Goal: Task Accomplishment & Management: Manage account settings

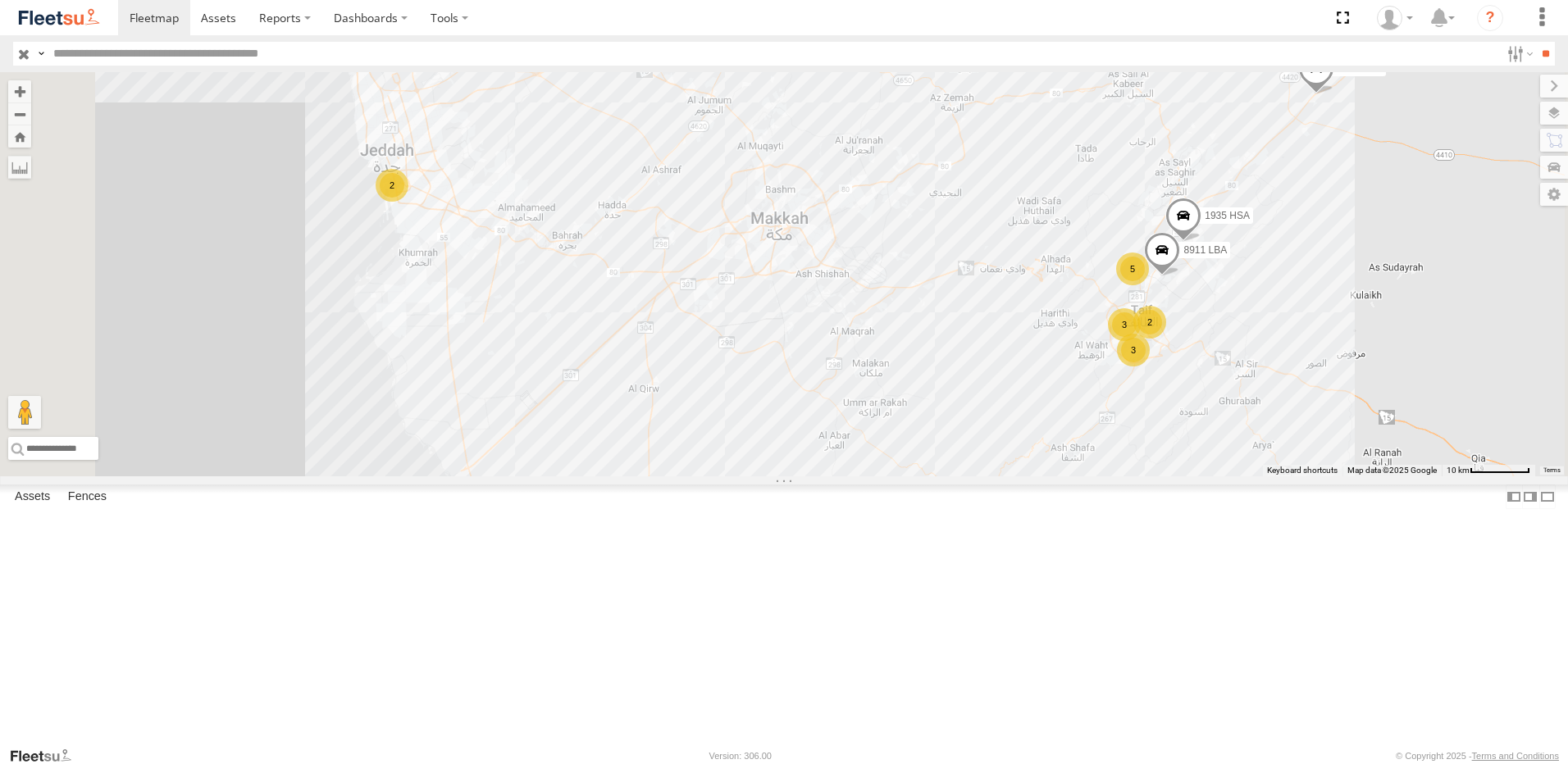
scroll to position [157, 0]
click at [0, 0] on div "5255 RSB" at bounding box center [0, 0] width 0 height 0
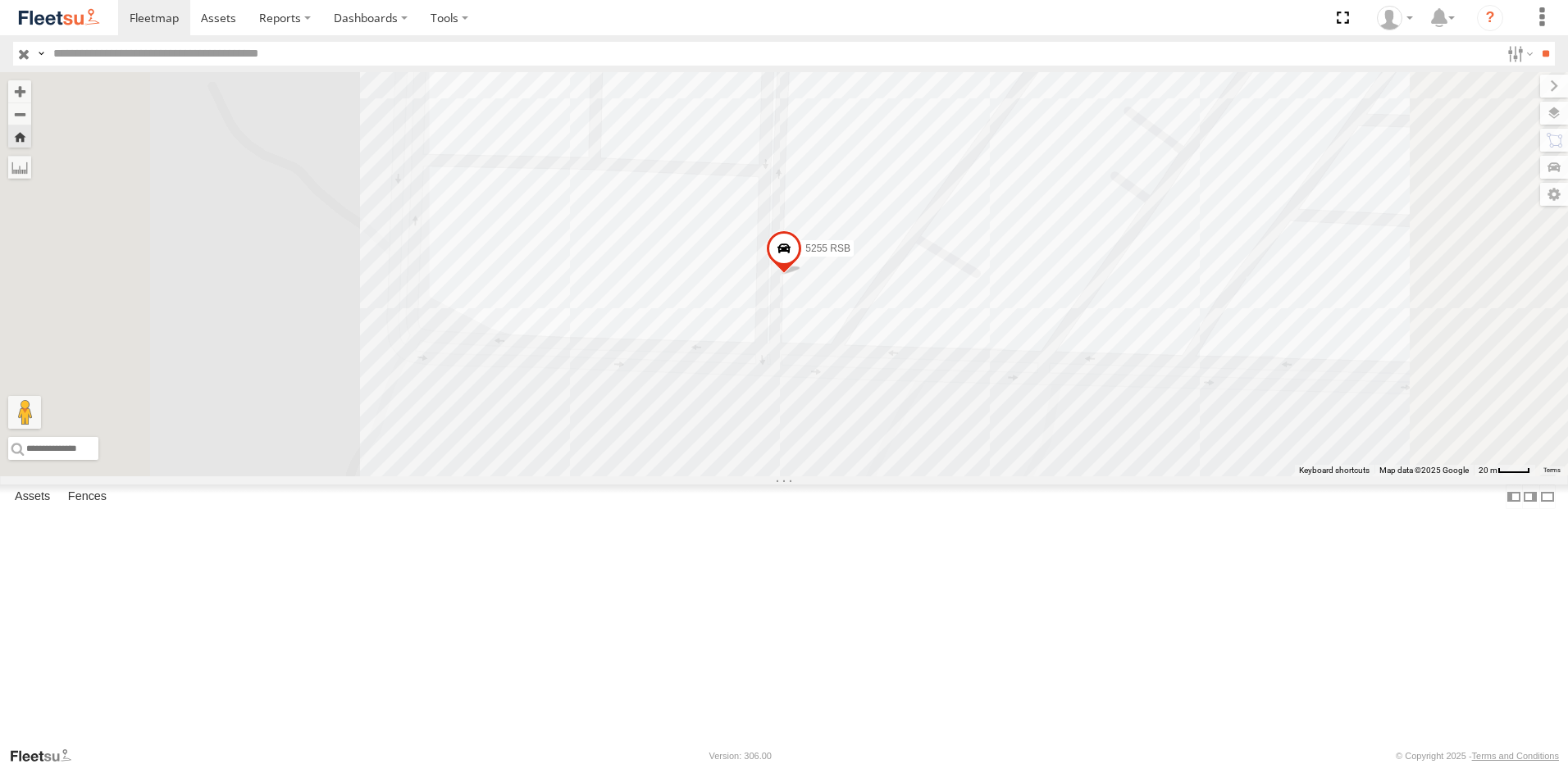
click at [802, 275] on span at bounding box center [783, 252] width 36 height 45
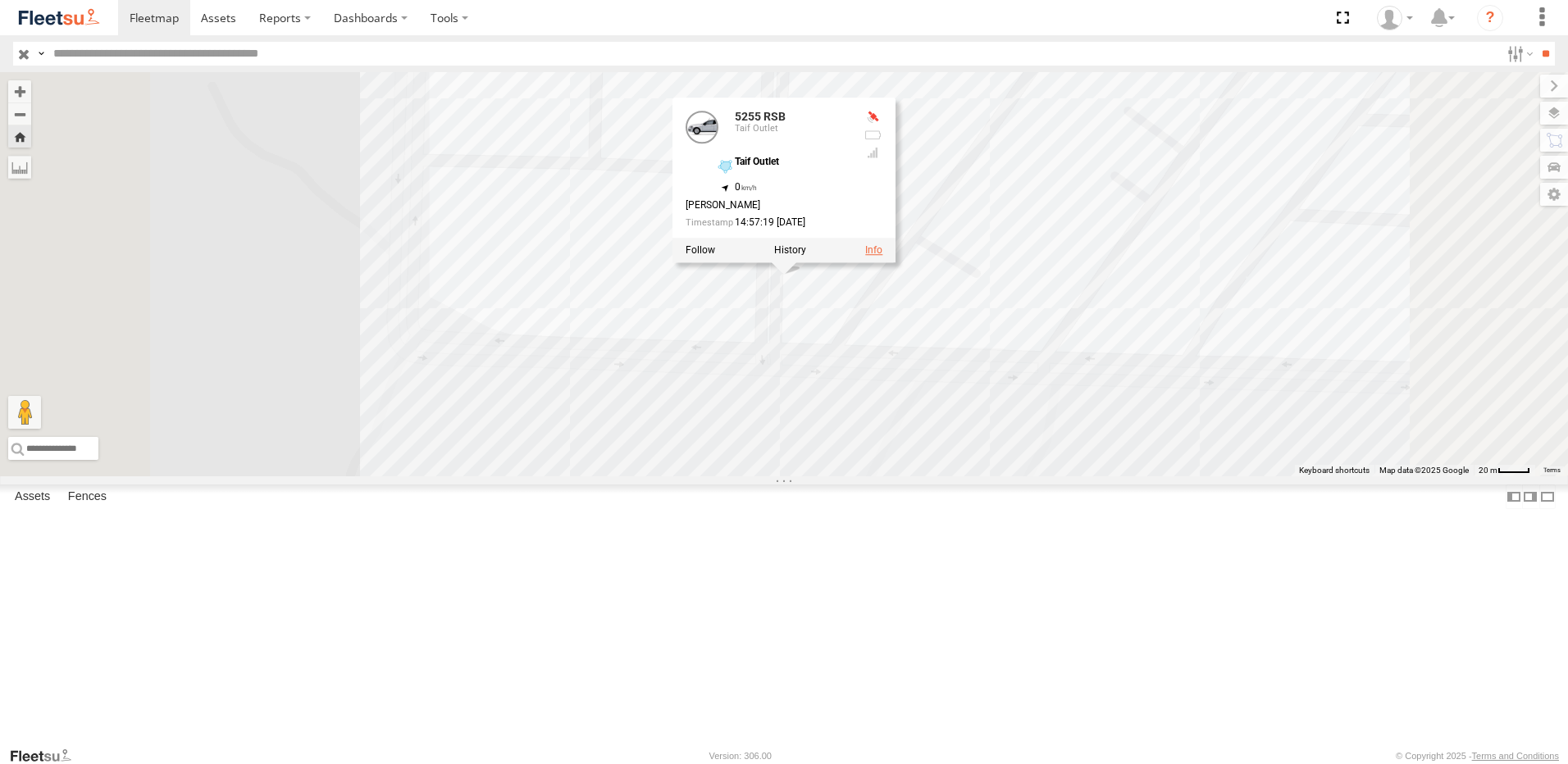
click at [883, 256] on link at bounding box center [874, 250] width 17 height 11
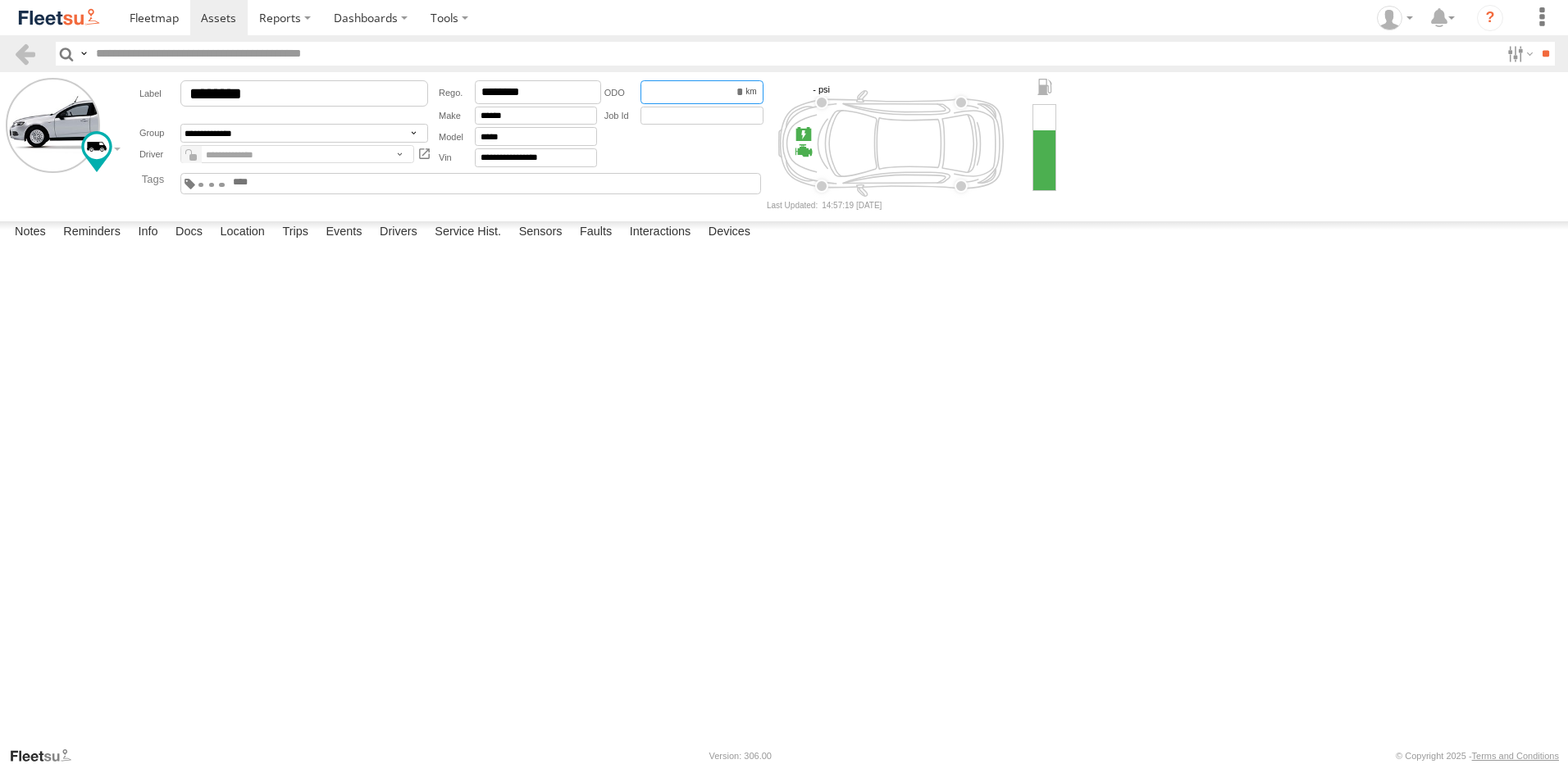
drag, startPoint x: 678, startPoint y: 92, endPoint x: 808, endPoint y: 97, distance: 130.1
click at [808, 97] on form "**********" at bounding box center [784, 143] width 1557 height 131
type input "****"
click at [0, 0] on textarea at bounding box center [0, 0] width 0 height 0
type textarea "*"
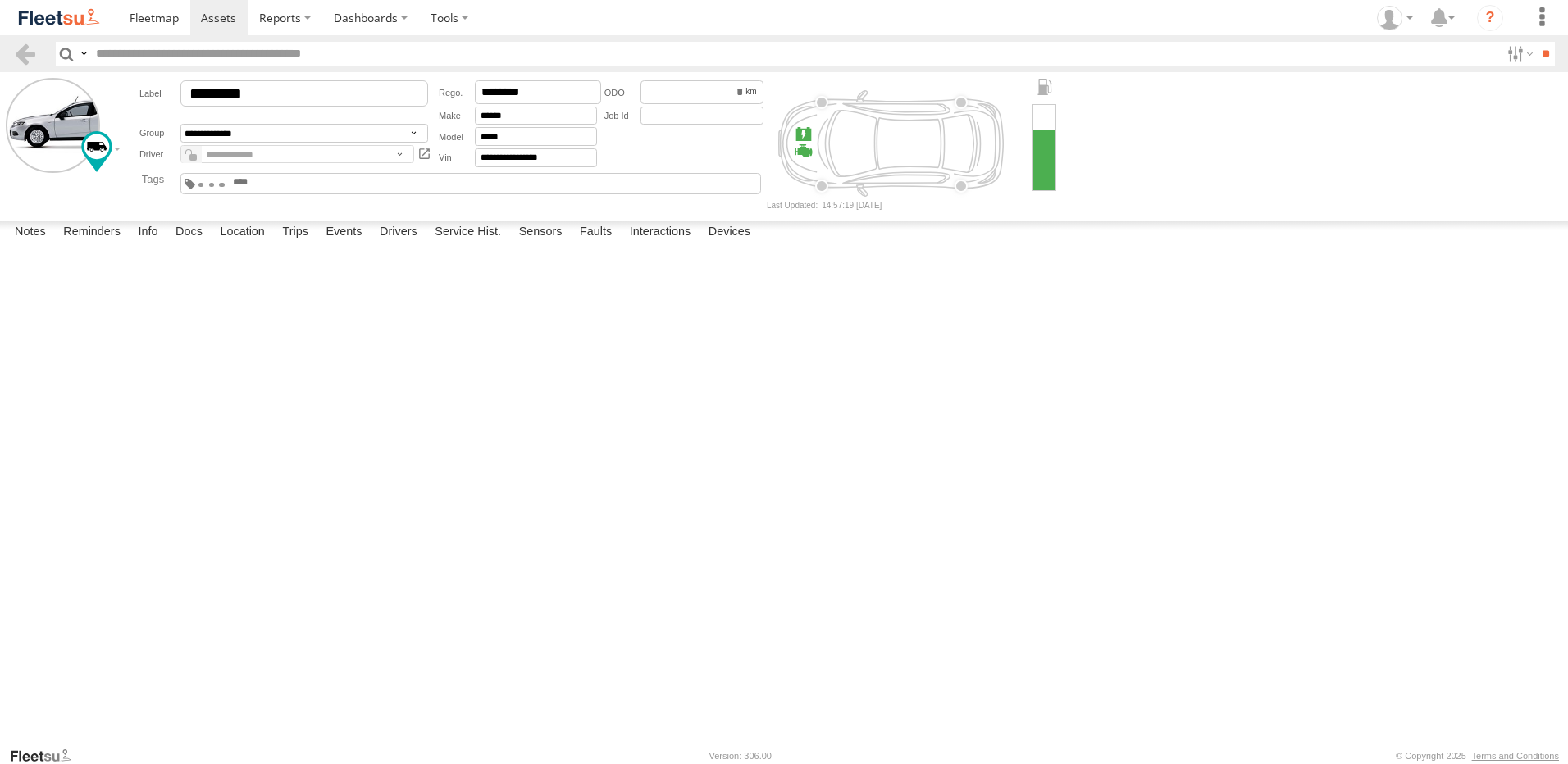
type textarea "*"
drag, startPoint x: 191, startPoint y: 428, endPoint x: 114, endPoint y: 437, distance: 77.5
click at [0, 0] on div "ODO updated Ahmad Yacoub" at bounding box center [0, 0] width 0 height 0
copy link "ODO updated"
click at [0, 0] on textarea at bounding box center [0, 0] width 0 height 0
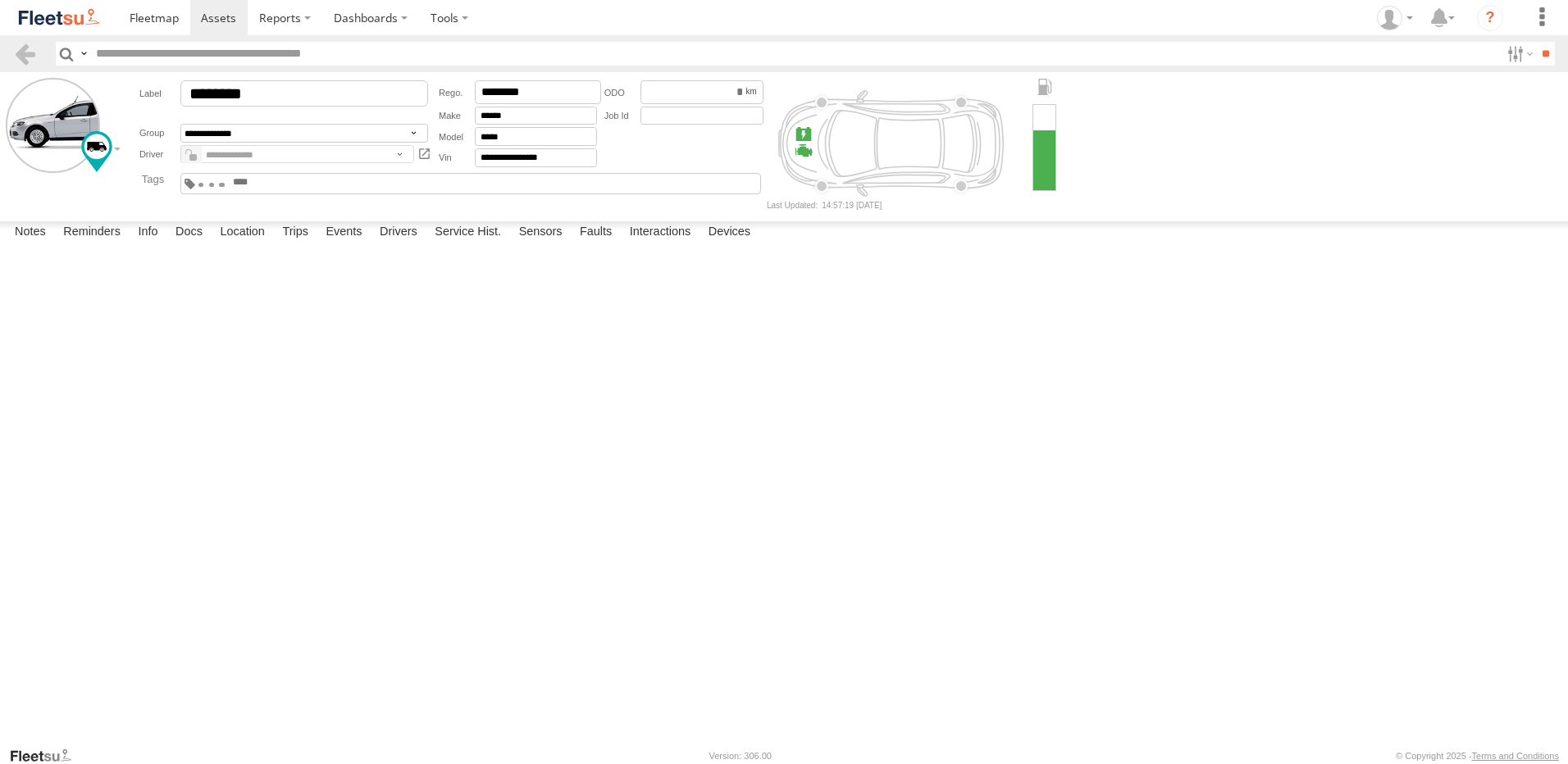
paste textarea "**********"
type textarea "**********"
click at [0, 0] on button "Save" at bounding box center [0, 0] width 0 height 0
click at [204, 23] on span at bounding box center [218, 17] width 35 height 16
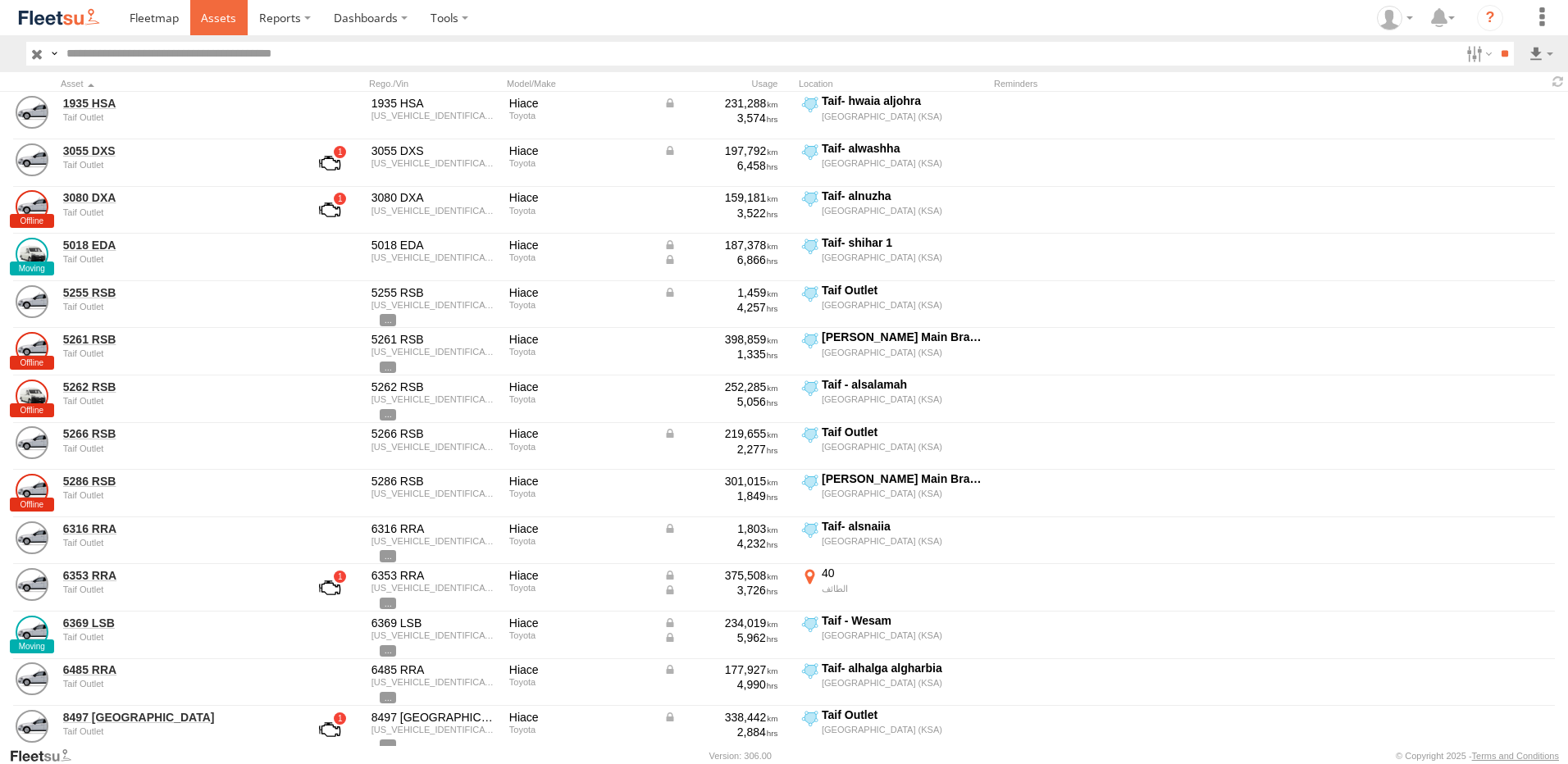
click at [223, 21] on span at bounding box center [218, 17] width 35 height 16
click at [79, 87] on div "Asset" at bounding box center [175, 83] width 230 height 11
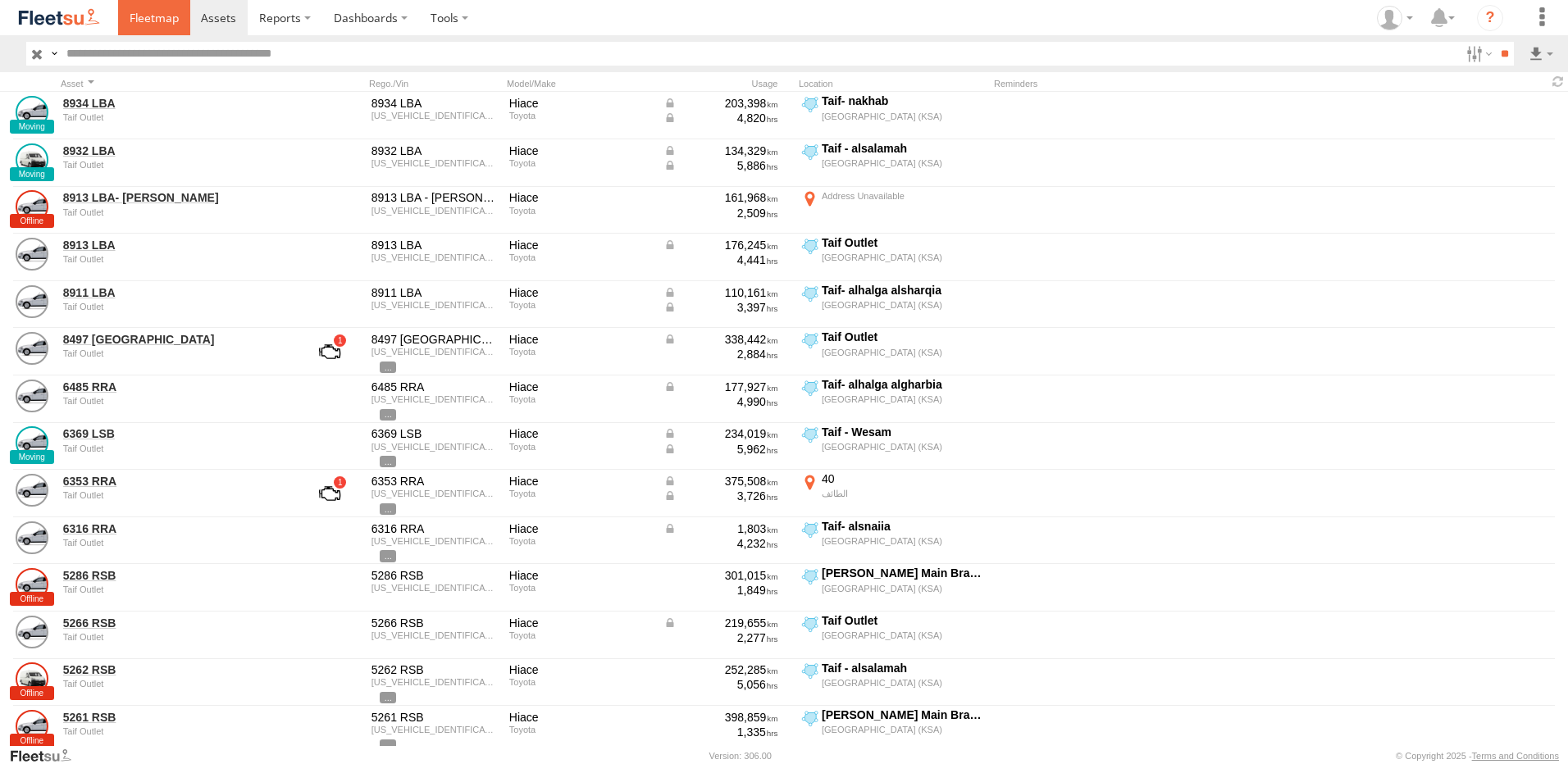
click at [150, 19] on span at bounding box center [154, 17] width 49 height 16
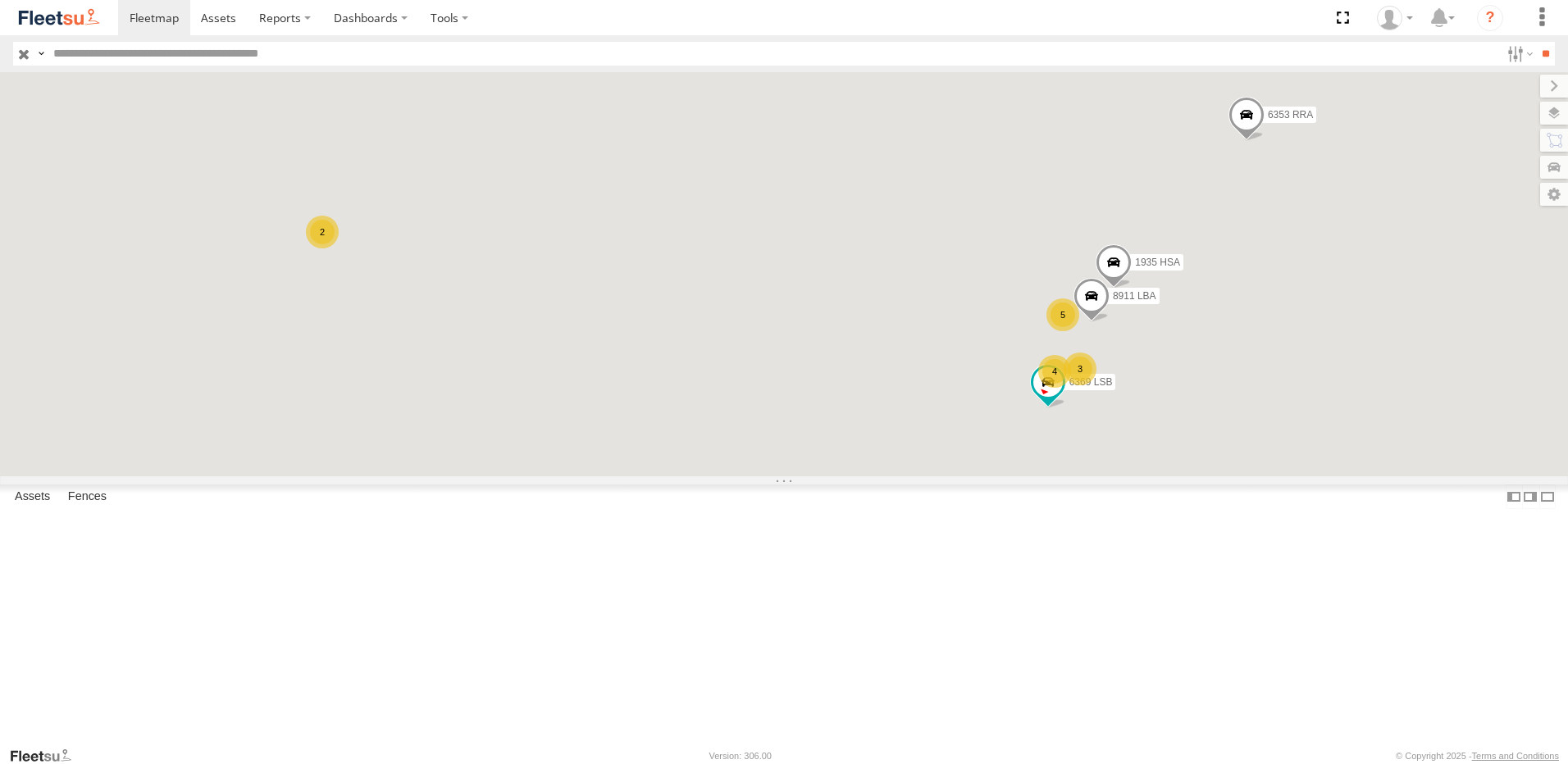
scroll to position [212, 0]
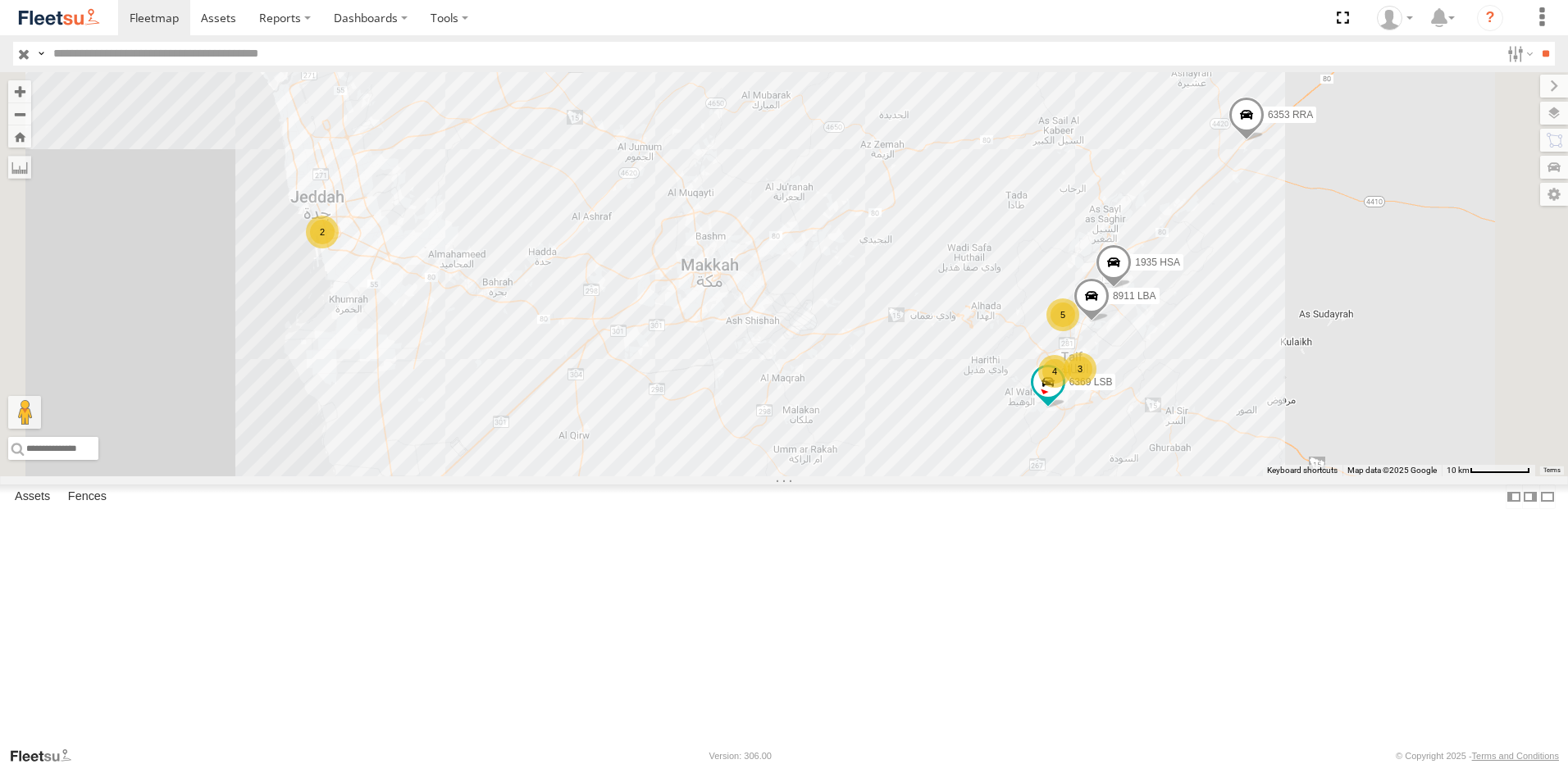
click at [0, 0] on div "5262 RSB" at bounding box center [0, 0] width 0 height 0
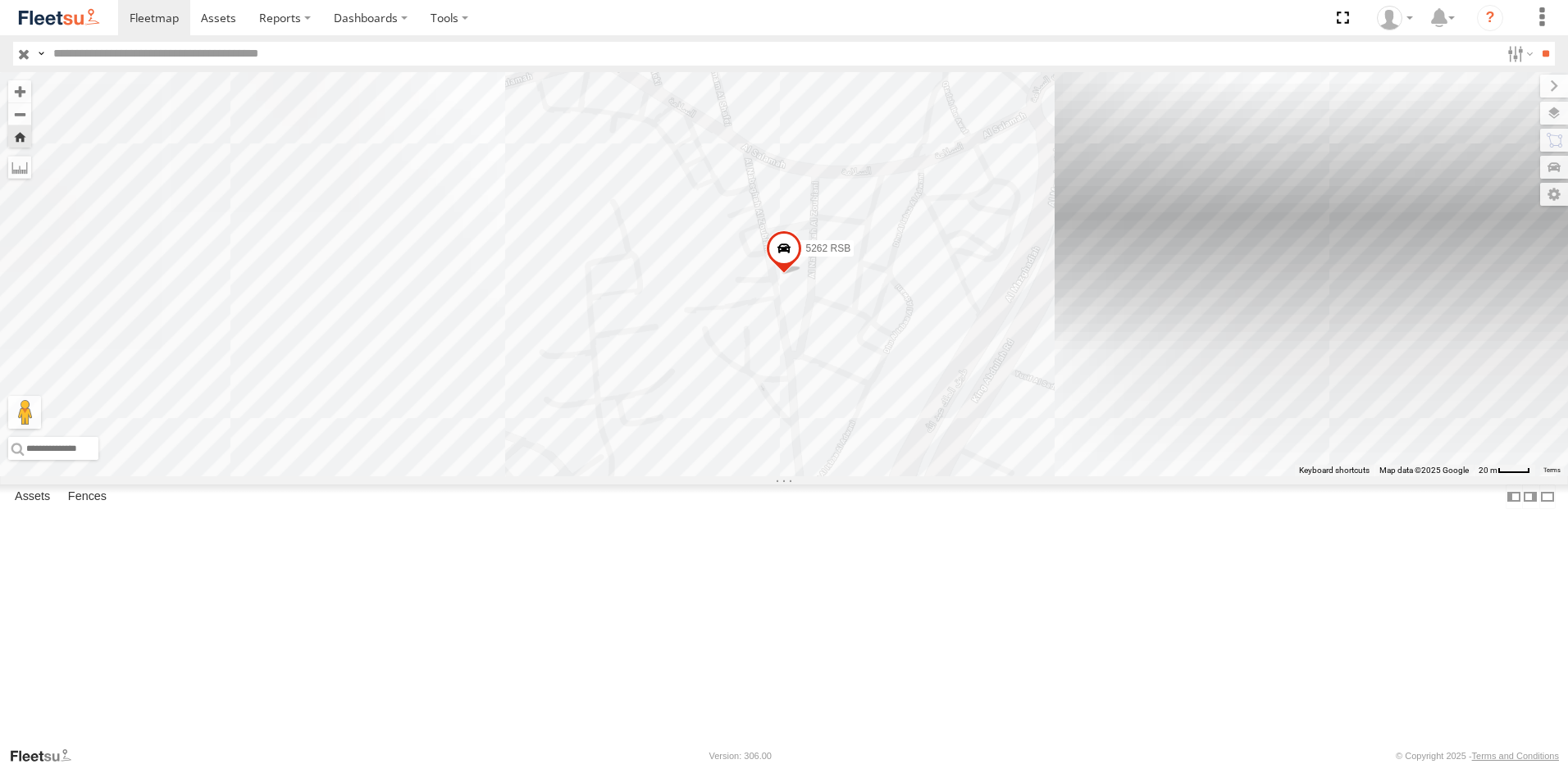
click at [802, 274] on span at bounding box center [783, 251] width 36 height 45
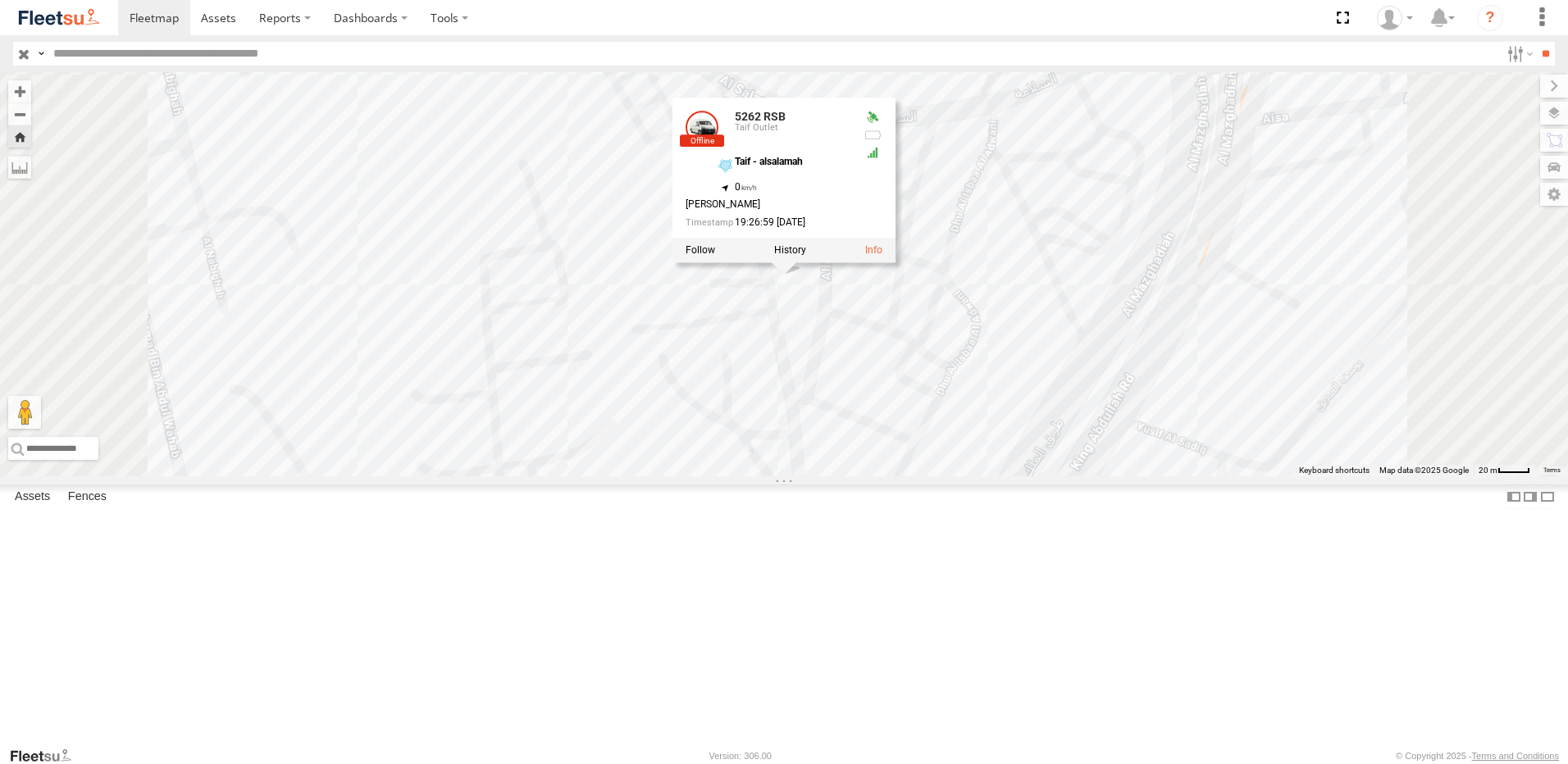
click at [0, 0] on div "5261 RSB" at bounding box center [0, 0] width 0 height 0
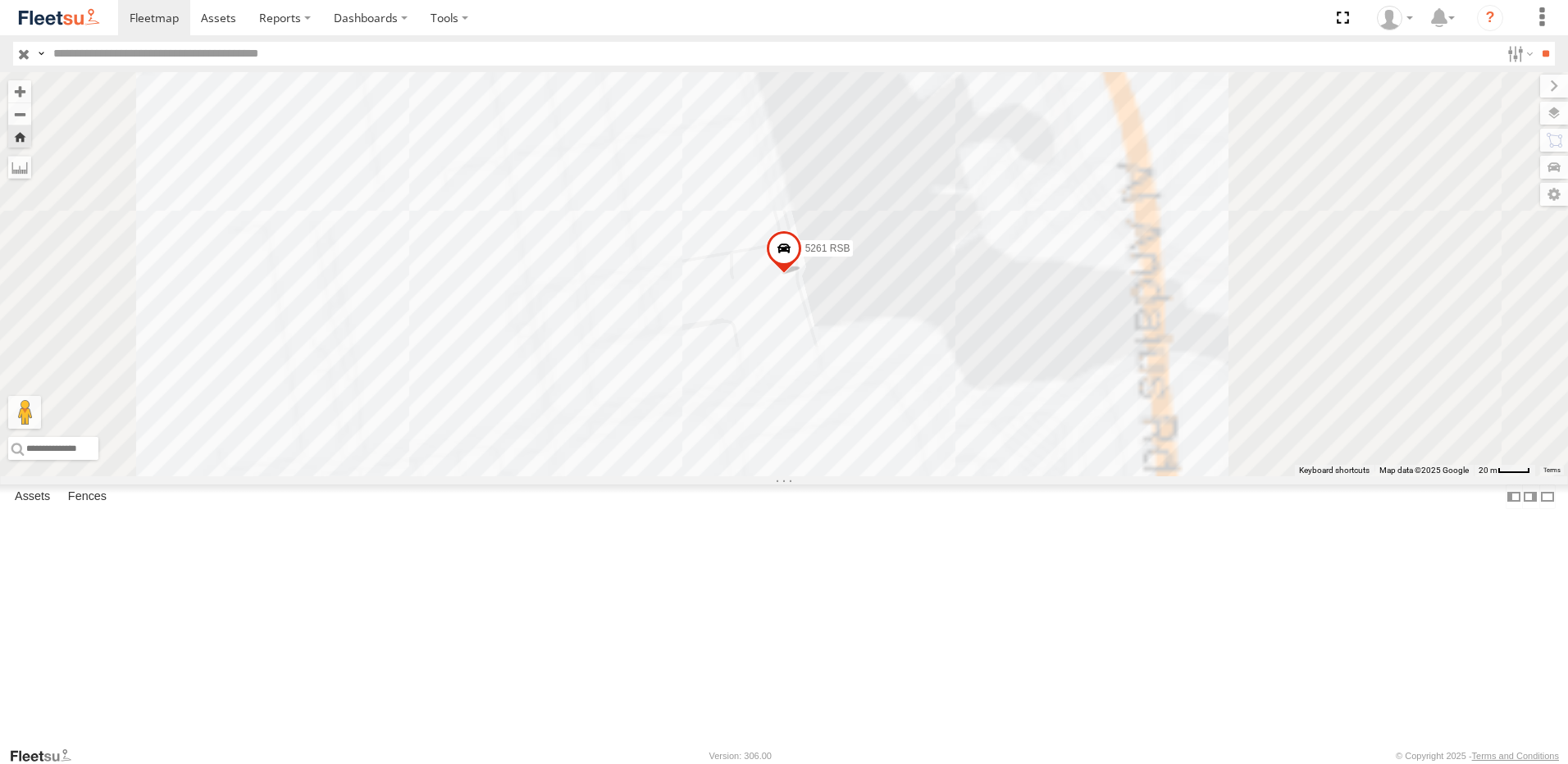
click at [802, 274] on span at bounding box center [783, 251] width 36 height 45
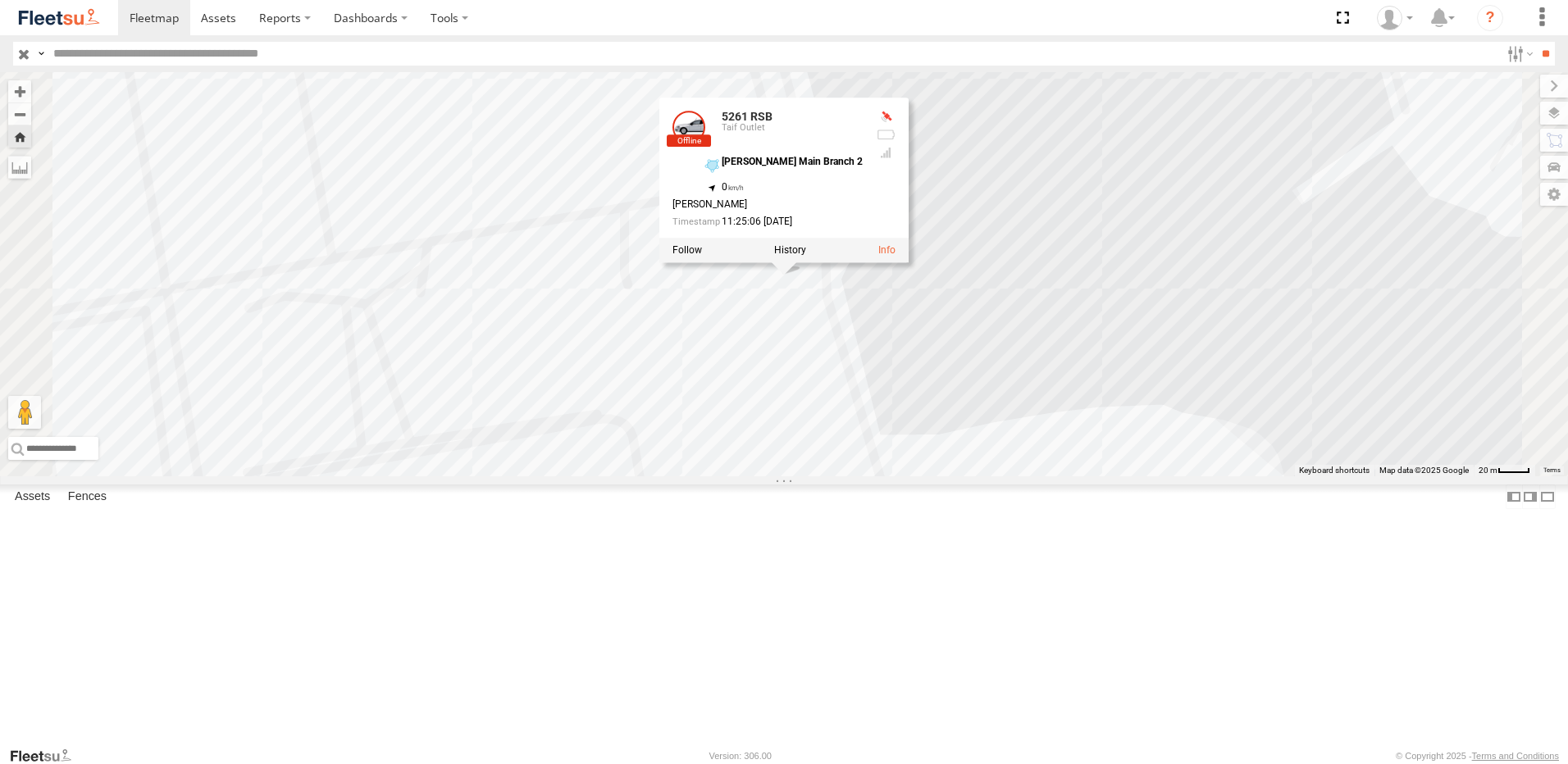
click at [0, 0] on div "Taif Outlet" at bounding box center [0, 0] width 0 height 0
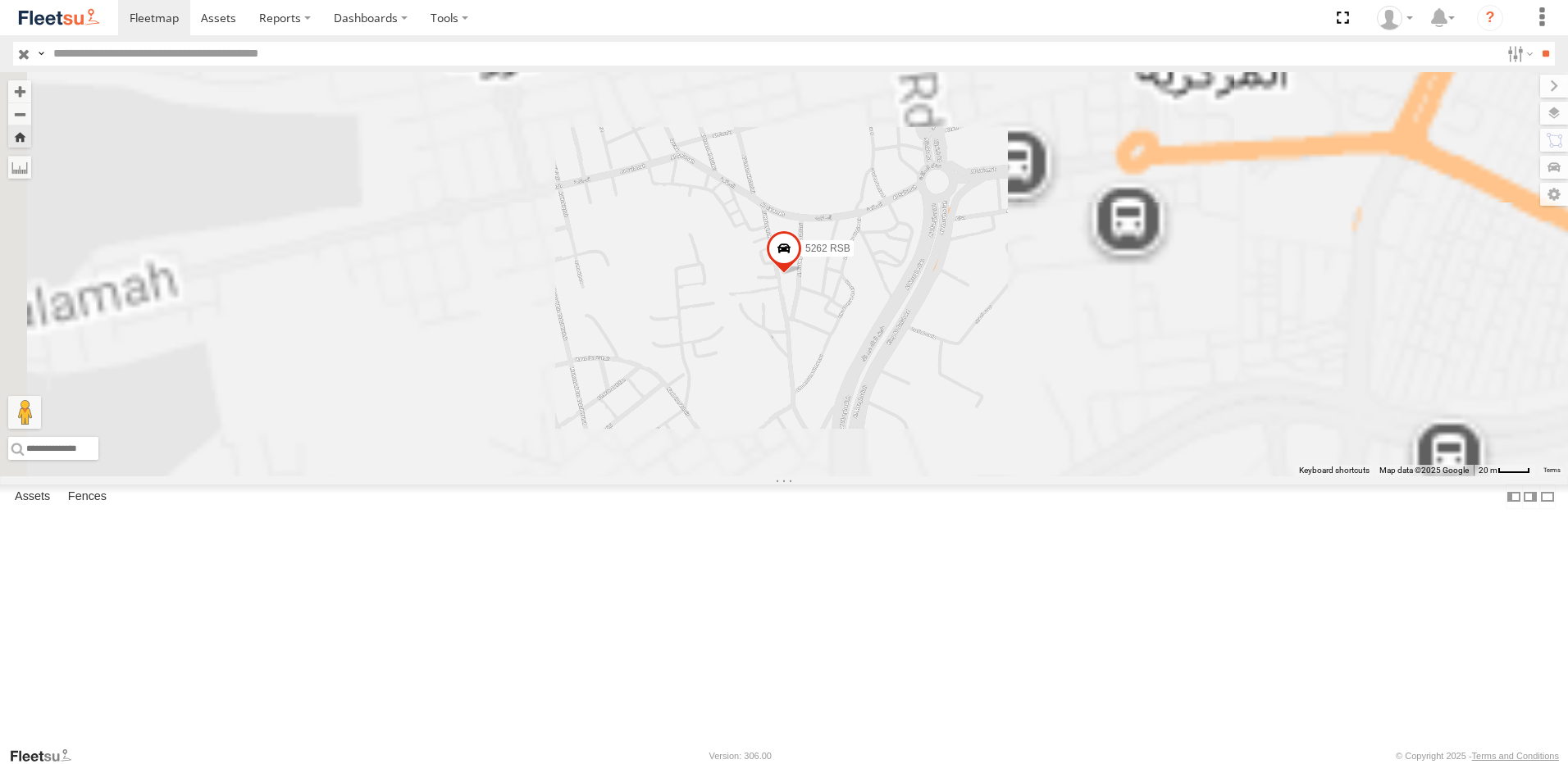
click at [966, 383] on div "5262 RSB" at bounding box center [784, 274] width 1568 height 404
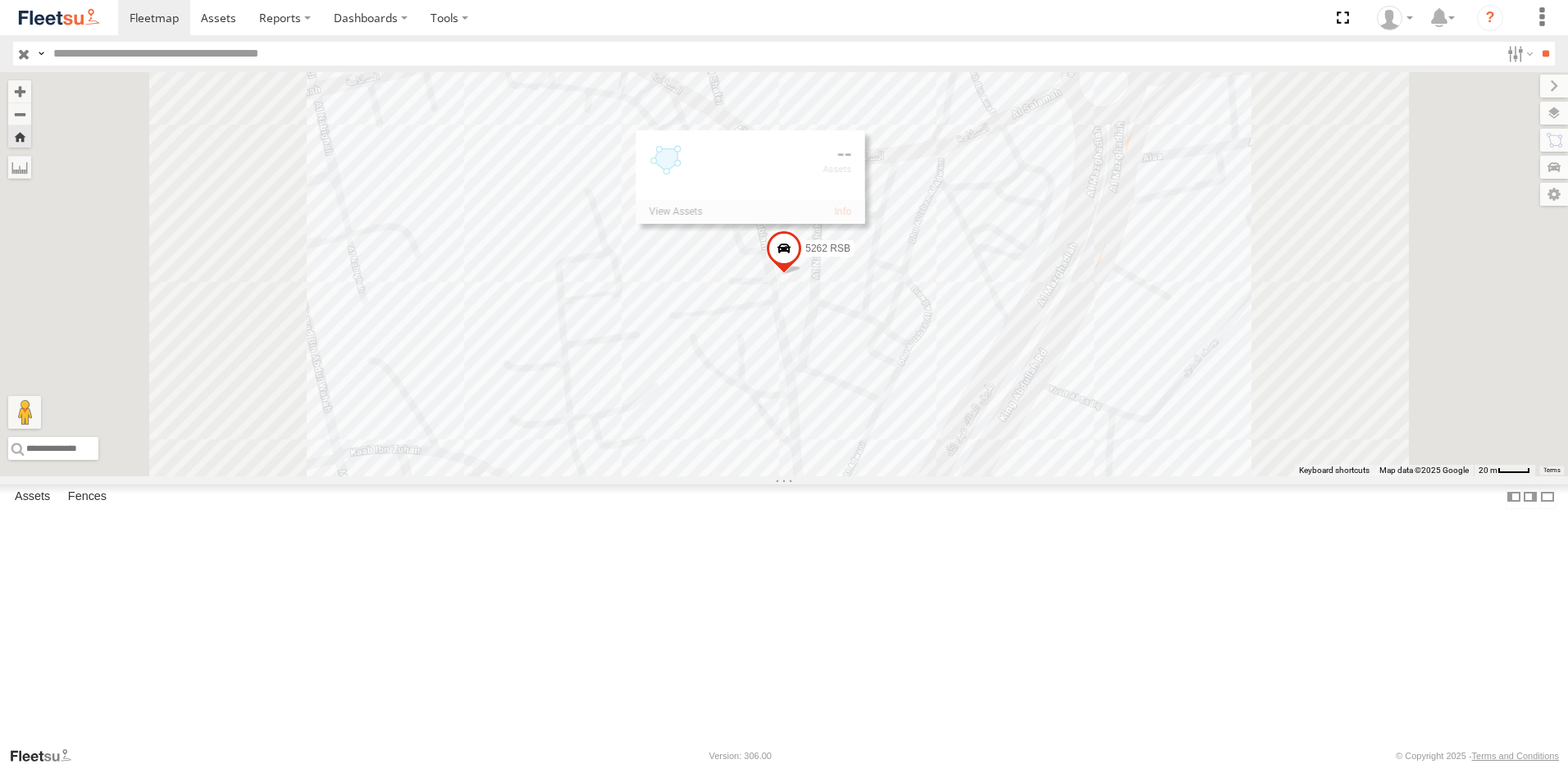
click at [802, 275] on span at bounding box center [783, 252] width 36 height 45
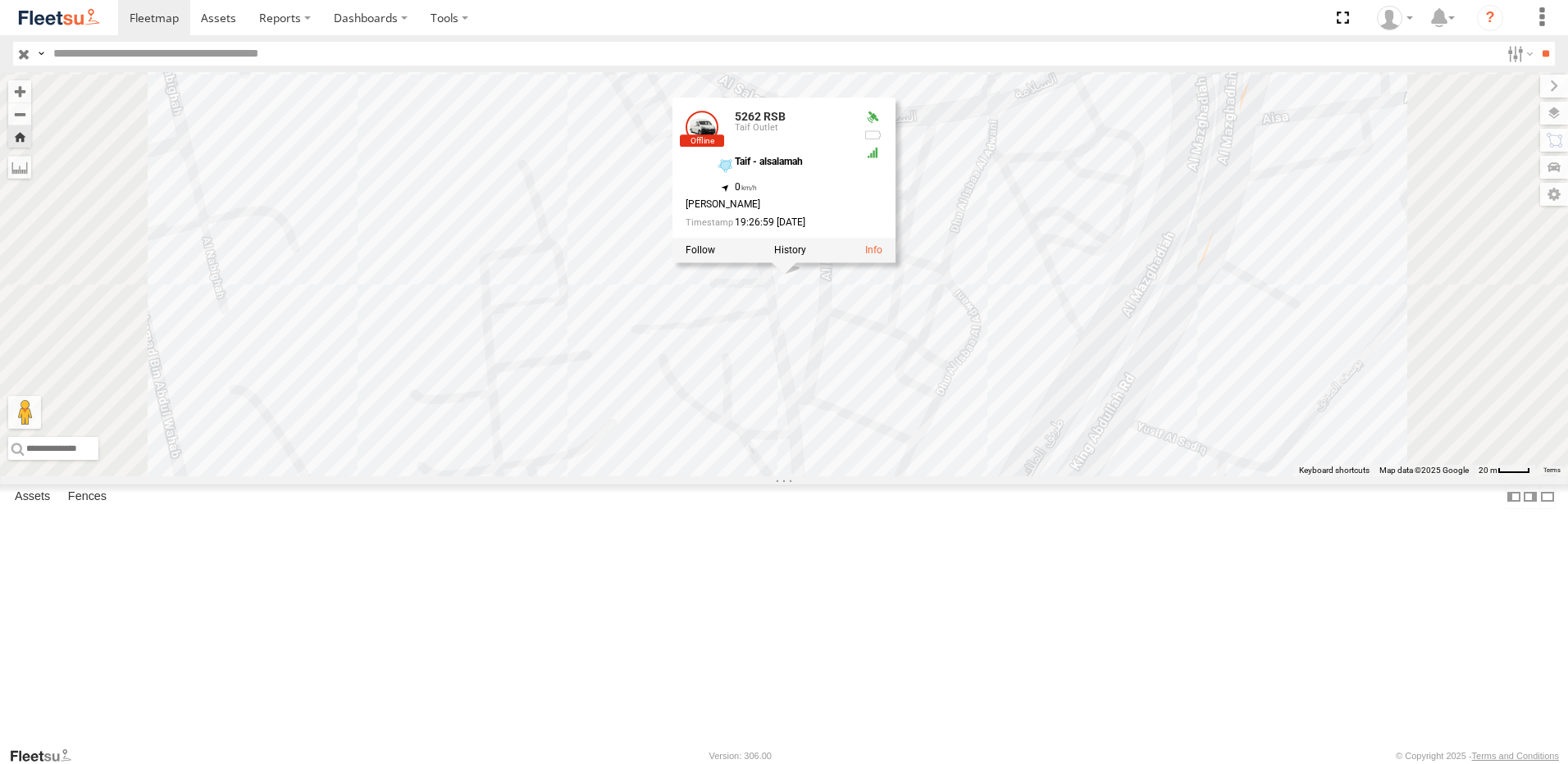
click at [0, 0] on div "8913 LBA- [PERSON_NAME]" at bounding box center [0, 0] width 0 height 0
click at [0, 0] on div "Taif Outlet" at bounding box center [0, 0] width 0 height 0
drag, startPoint x: 95, startPoint y: 575, endPoint x: 155, endPoint y: 577, distance: 60.0
click at [0, 0] on div "8913 LBA- [PERSON_NAME]" at bounding box center [0, 0] width 0 height 0
click at [0, 0] on div "3080 DXA" at bounding box center [0, 0] width 0 height 0
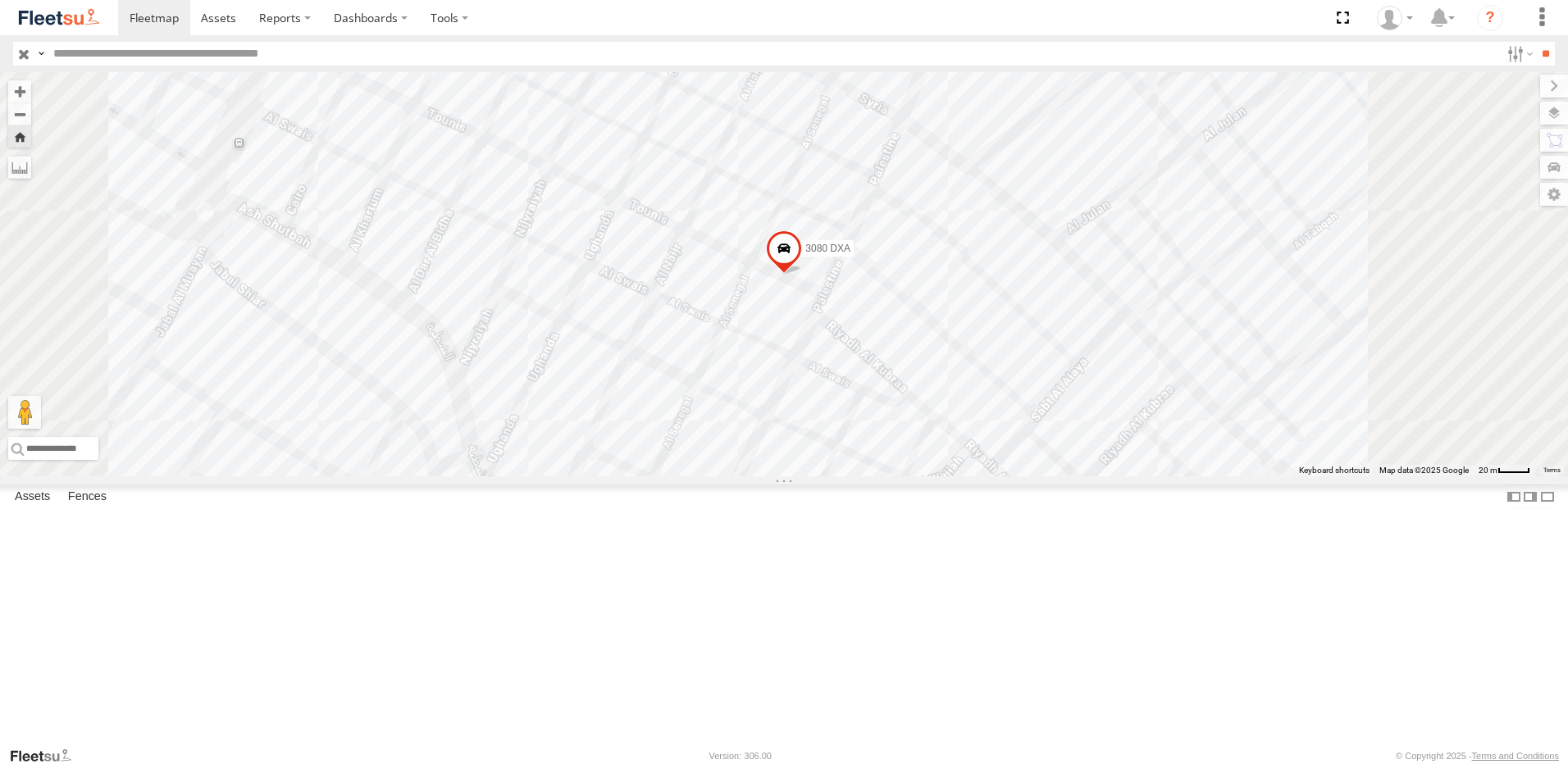
click at [802, 275] on span at bounding box center [783, 252] width 36 height 45
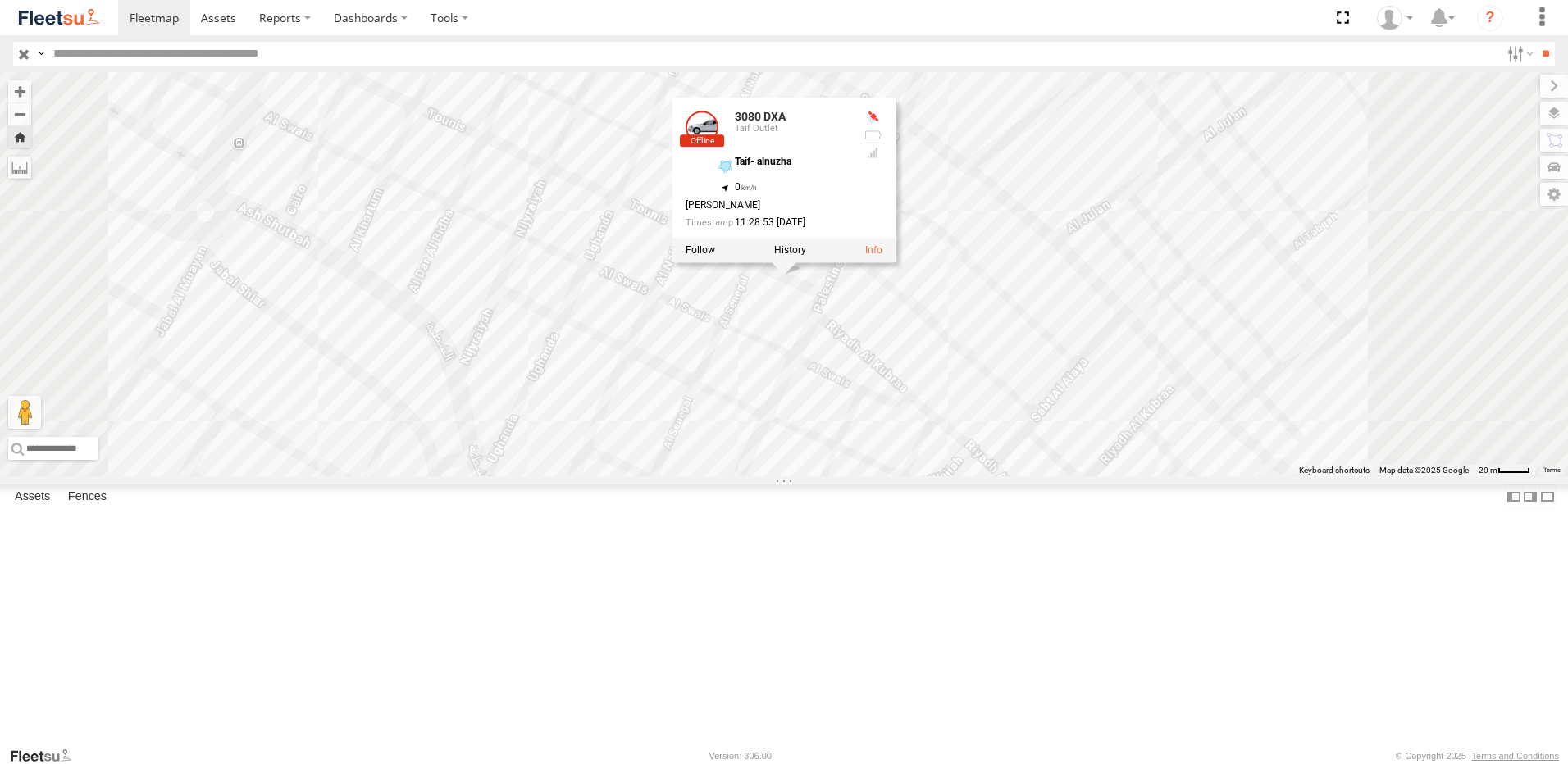
click at [0, 0] on div "5262 RSB Taif Outlet Taif - alsalamah [GEOGRAPHIC_DATA] ([GEOGRAPHIC_DATA]) 21.…" at bounding box center [0, 0] width 0 height 0
click at [0, 0] on div "5286 RSB" at bounding box center [0, 0] width 0 height 0
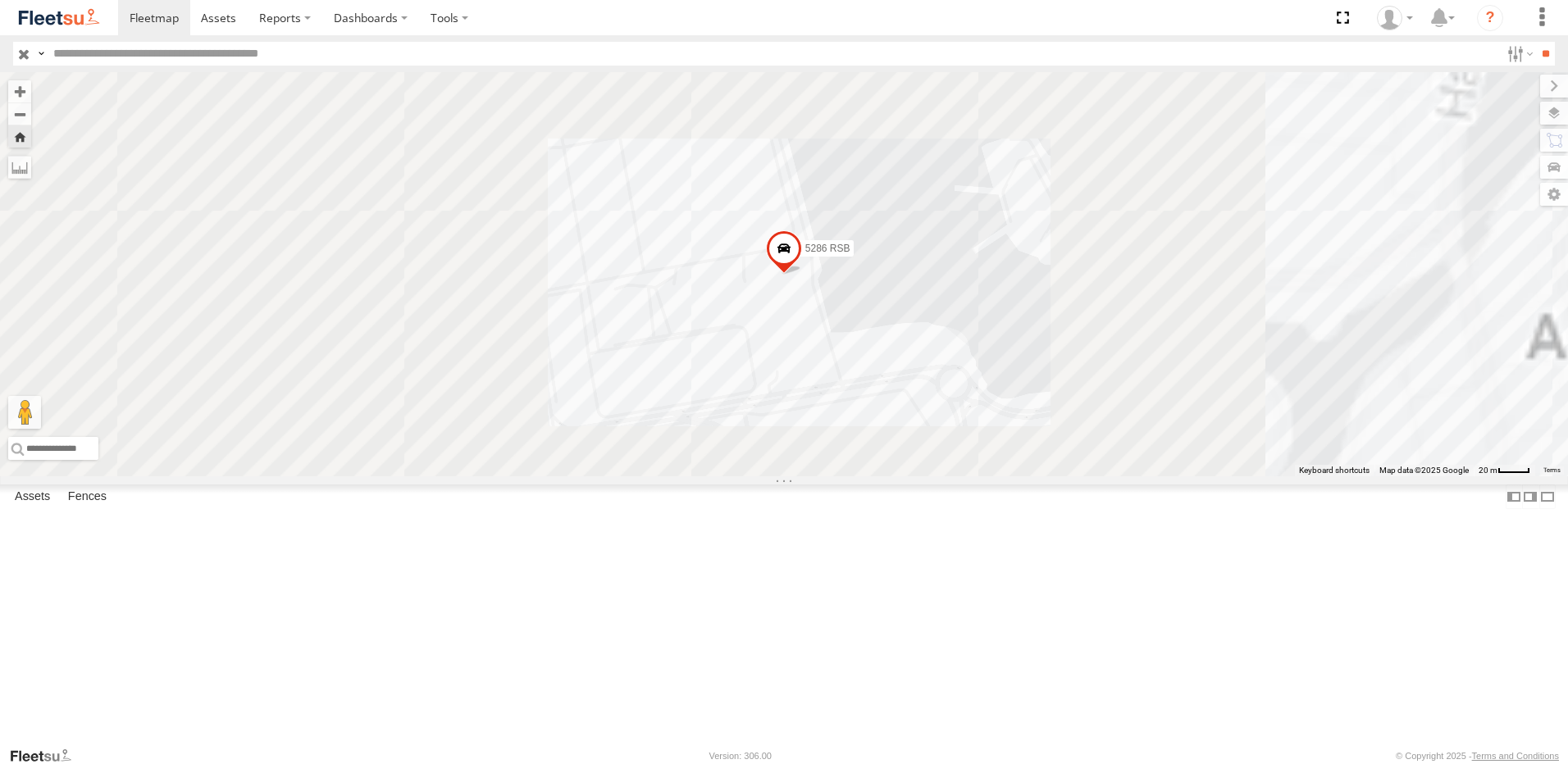
click at [802, 274] on span at bounding box center [783, 251] width 36 height 45
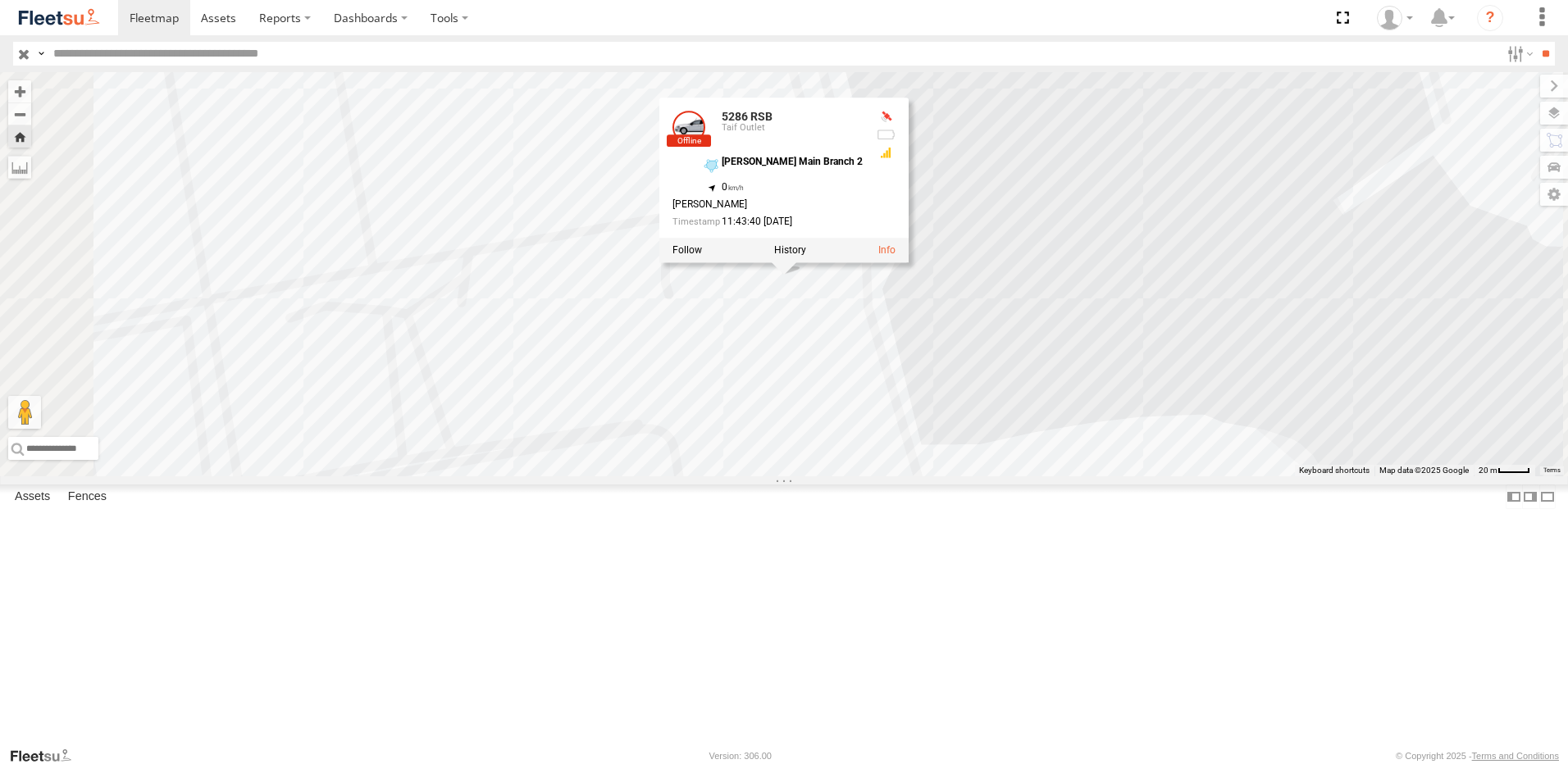
click at [0, 0] on div "5262 RSB" at bounding box center [0, 0] width 0 height 0
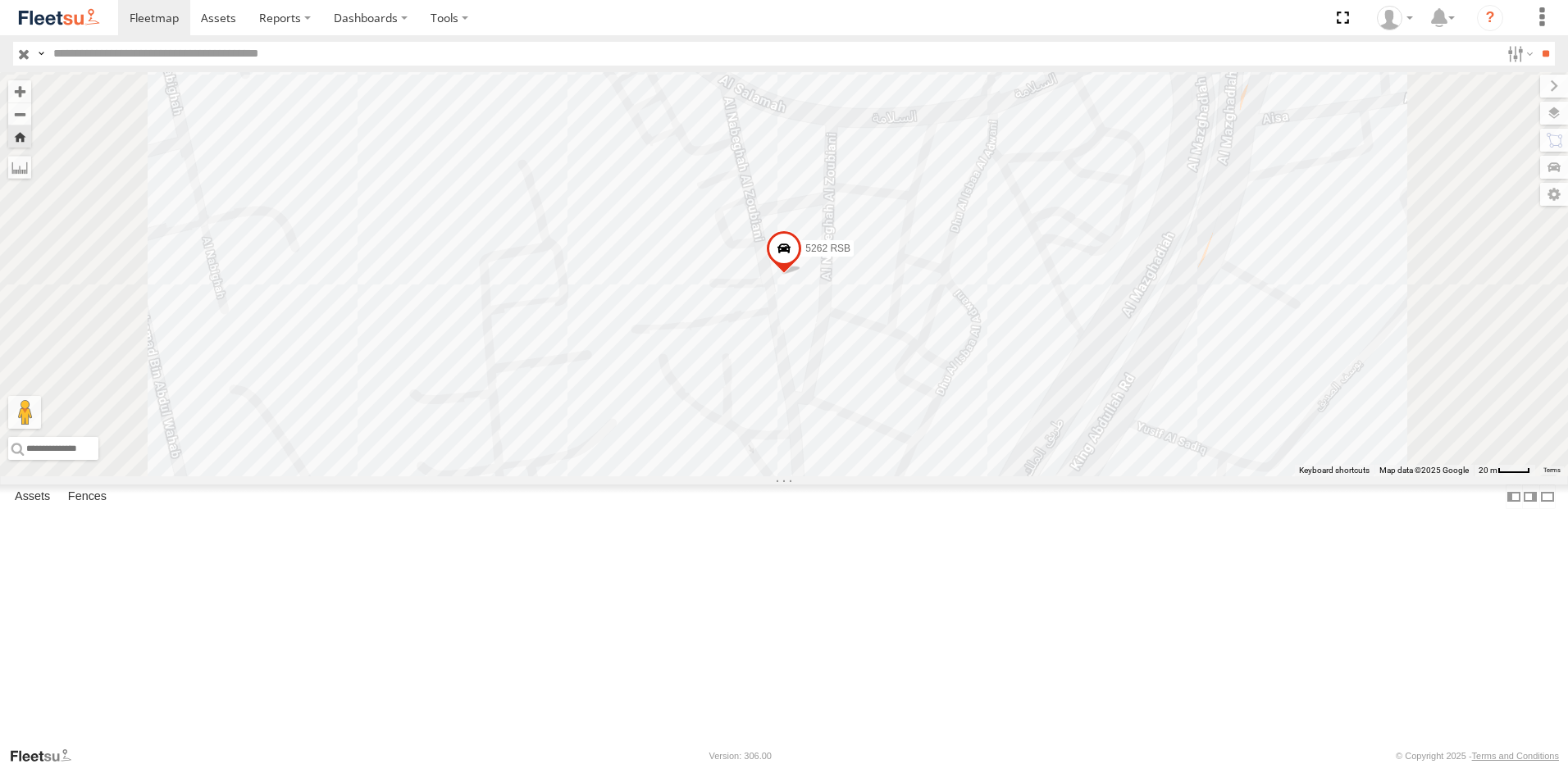
click at [802, 275] on span at bounding box center [783, 252] width 36 height 45
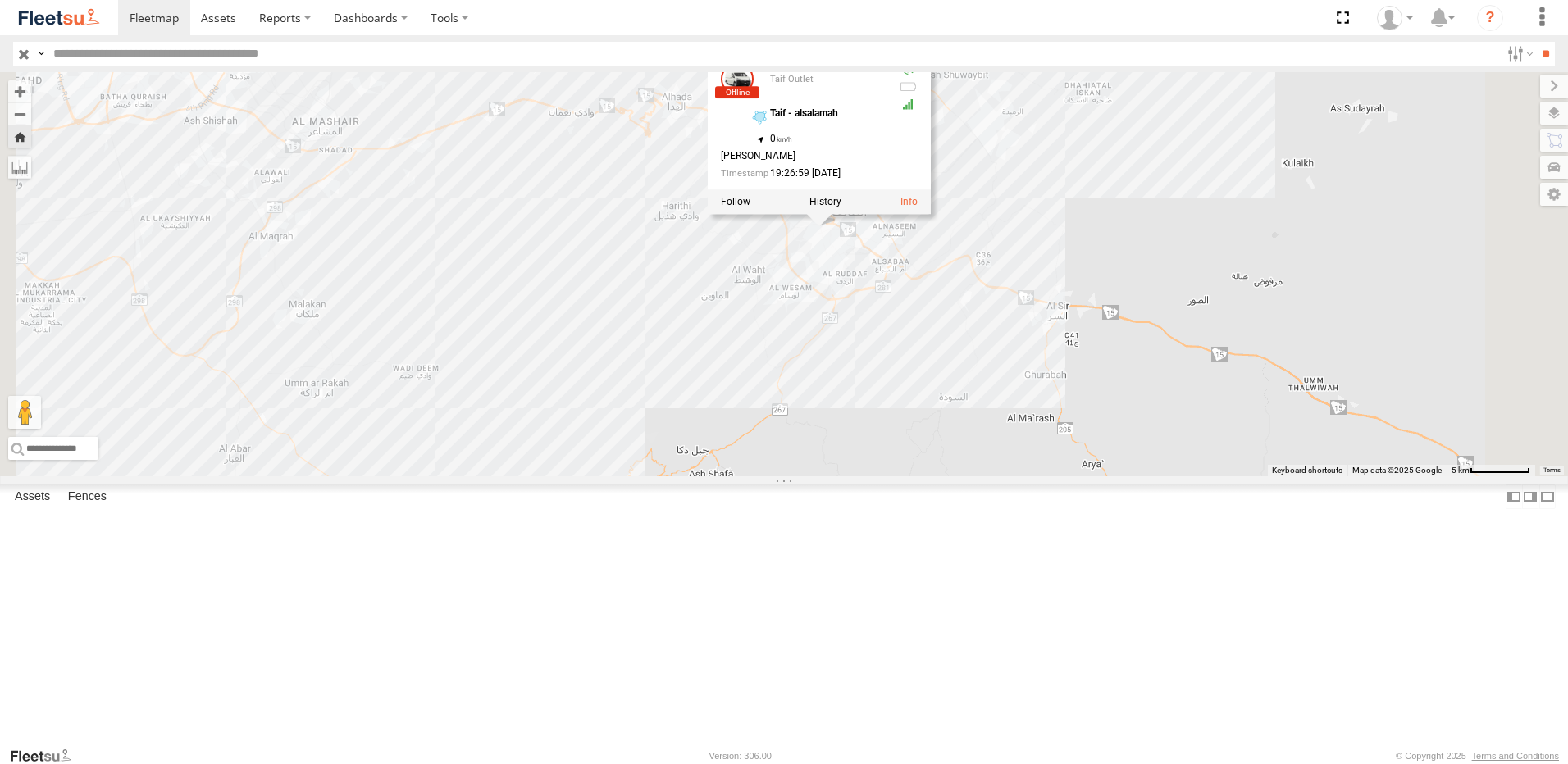
click at [815, 477] on div "5262 RSB 5262 RSB Taif Outlet Taif - [GEOGRAPHIC_DATA] 21.26768 , 40.39952 0 [P…" at bounding box center [784, 274] width 1568 height 404
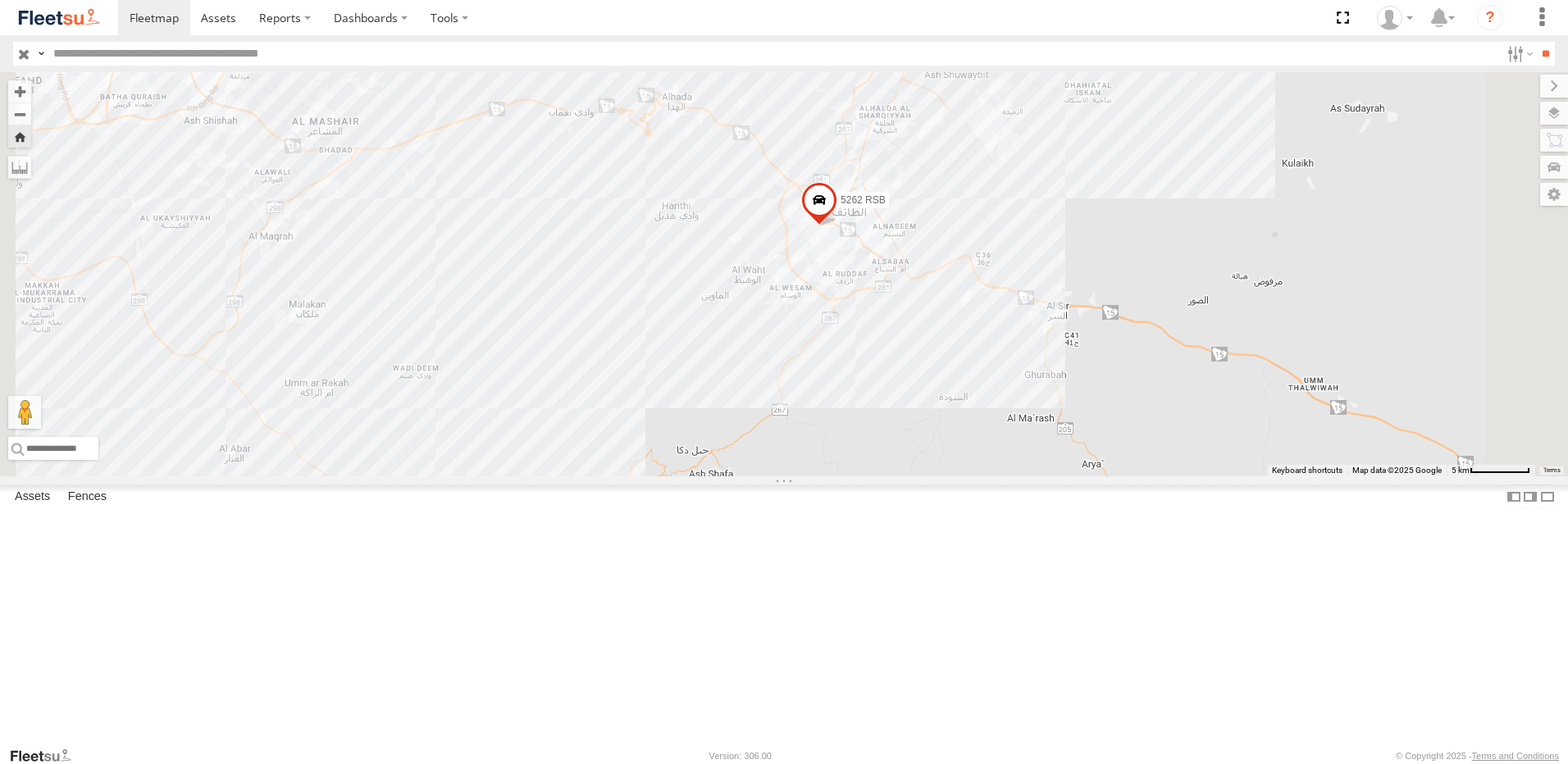
scroll to position [0, 0]
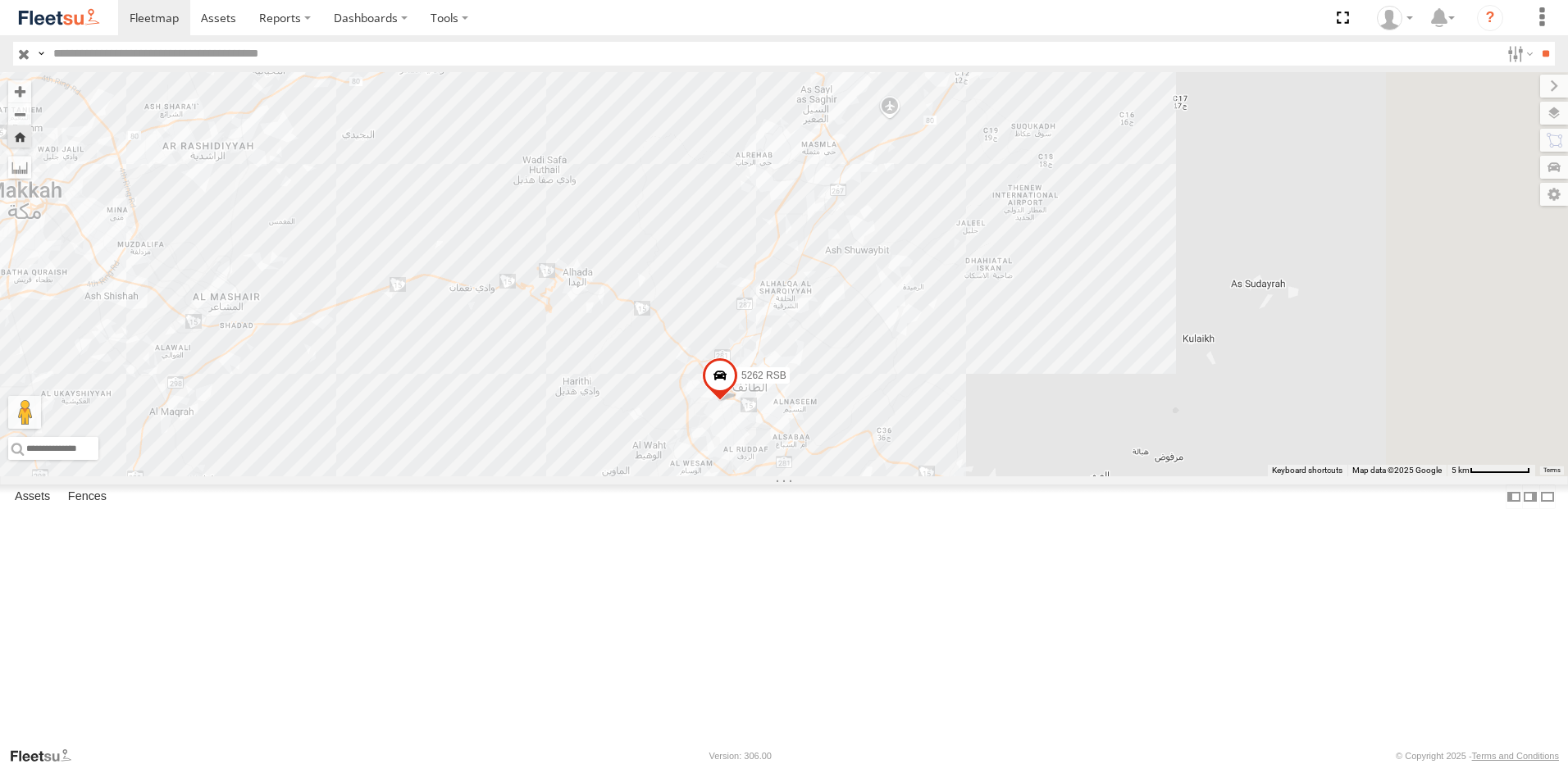
drag, startPoint x: 965, startPoint y: 210, endPoint x: 865, endPoint y: 389, distance: 205.0
click at [865, 389] on div "5262 RSB" at bounding box center [784, 274] width 1568 height 404
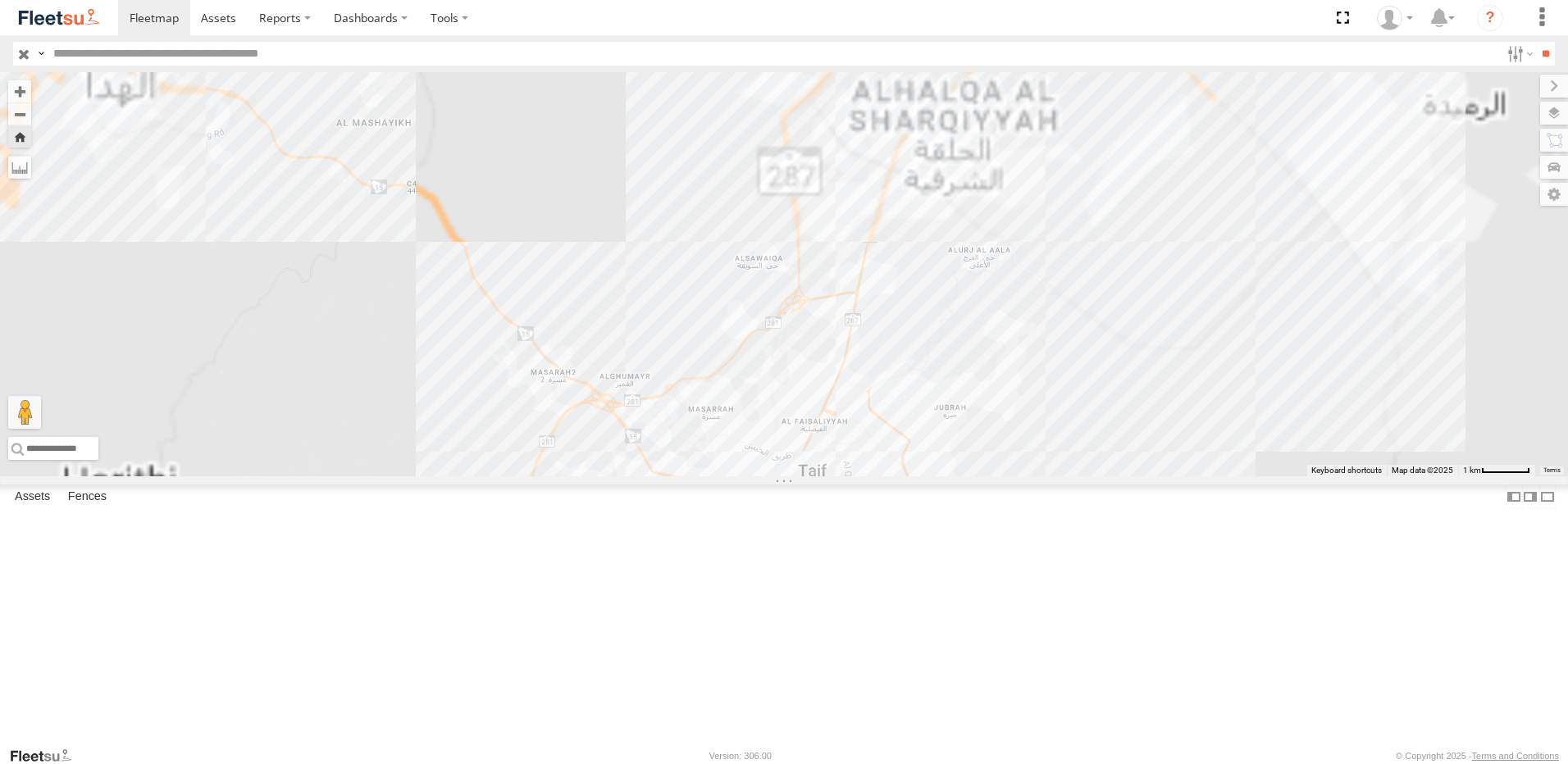
drag, startPoint x: 989, startPoint y: 286, endPoint x: 939, endPoint y: 426, distance: 148.7
click at [937, 426] on div "5262 RSB" at bounding box center [784, 274] width 1568 height 404
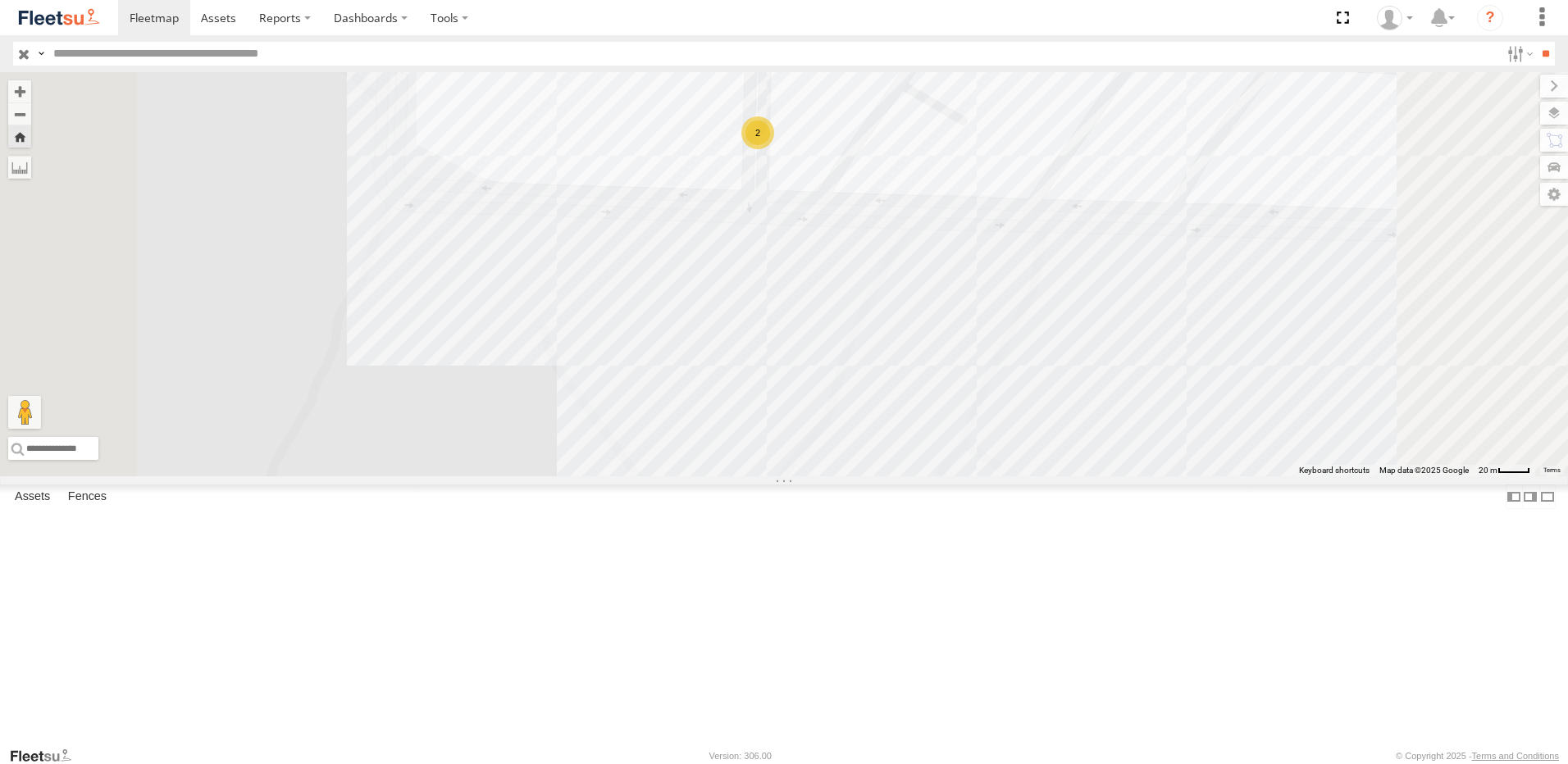
drag, startPoint x: 962, startPoint y: 431, endPoint x: 972, endPoint y: 493, distance: 62.8
click at [972, 477] on div "6485 RRA 8911 LBA 5255 RSB 1935 HSA 8913 LBA 2" at bounding box center [784, 274] width 1568 height 404
click at [781, 225] on div "2" at bounding box center [766, 210] width 33 height 33
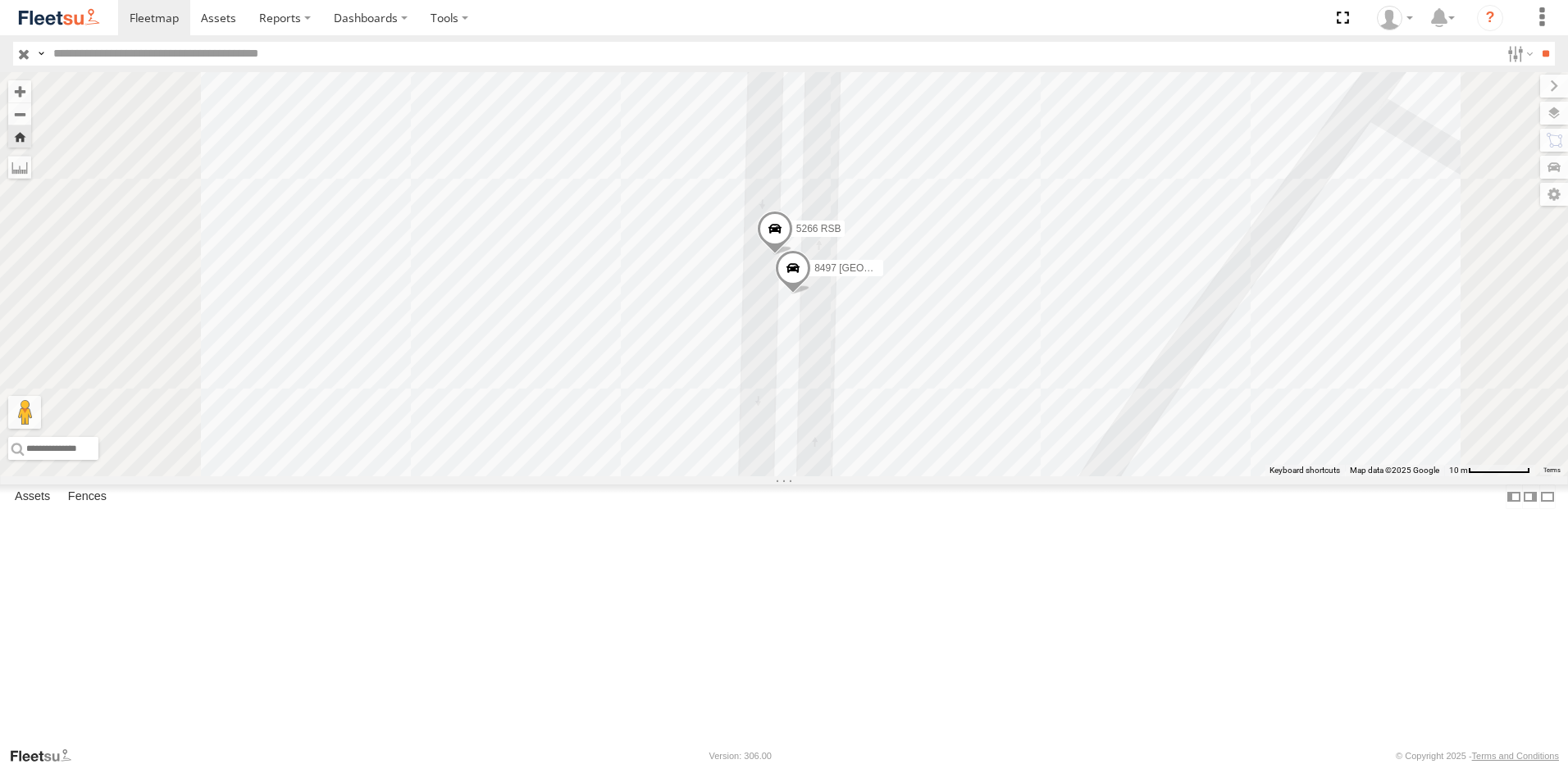
click at [811, 294] on span at bounding box center [793, 272] width 36 height 45
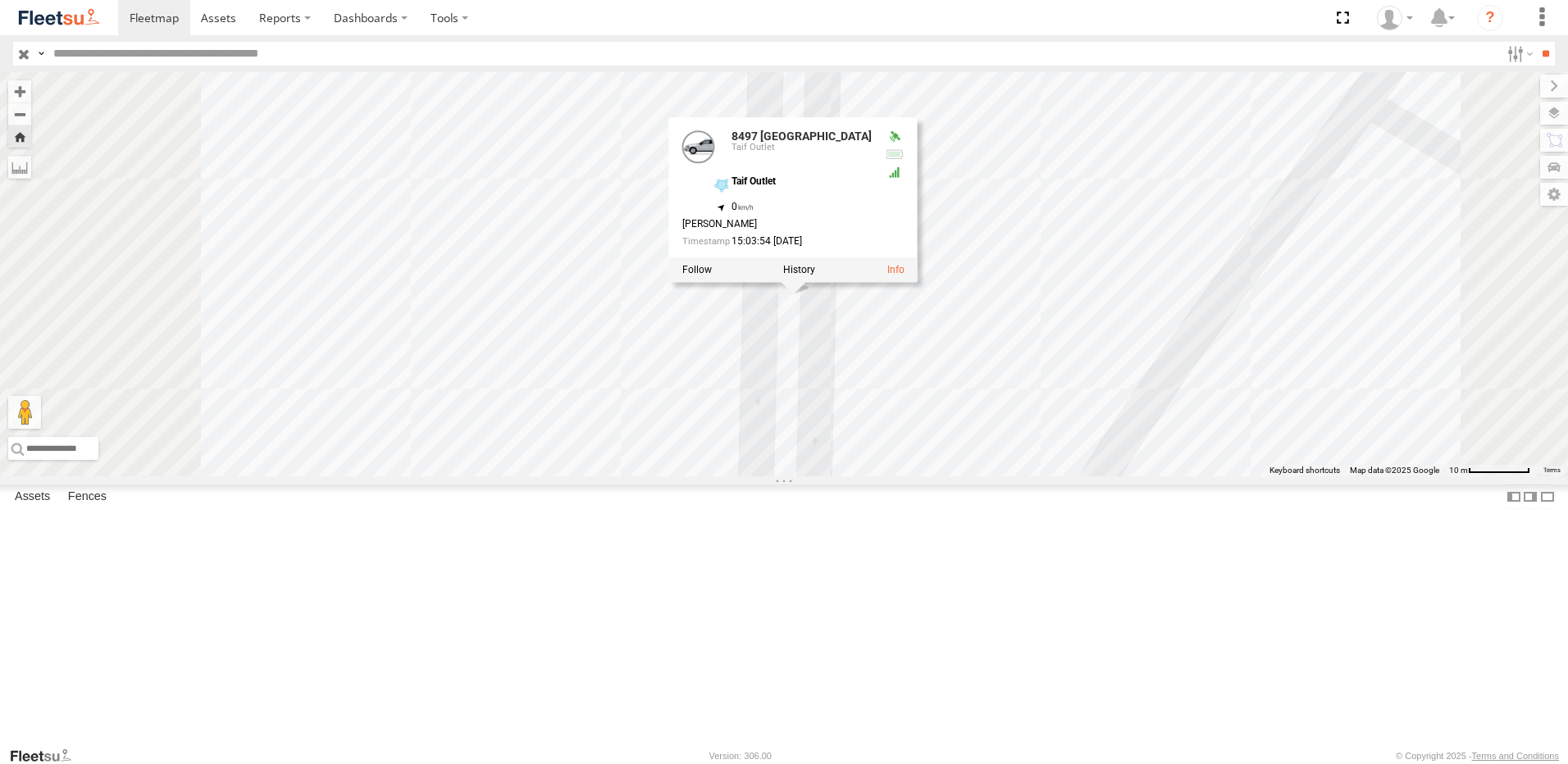
click at [768, 31] on span at bounding box center [750, 9] width 36 height 45
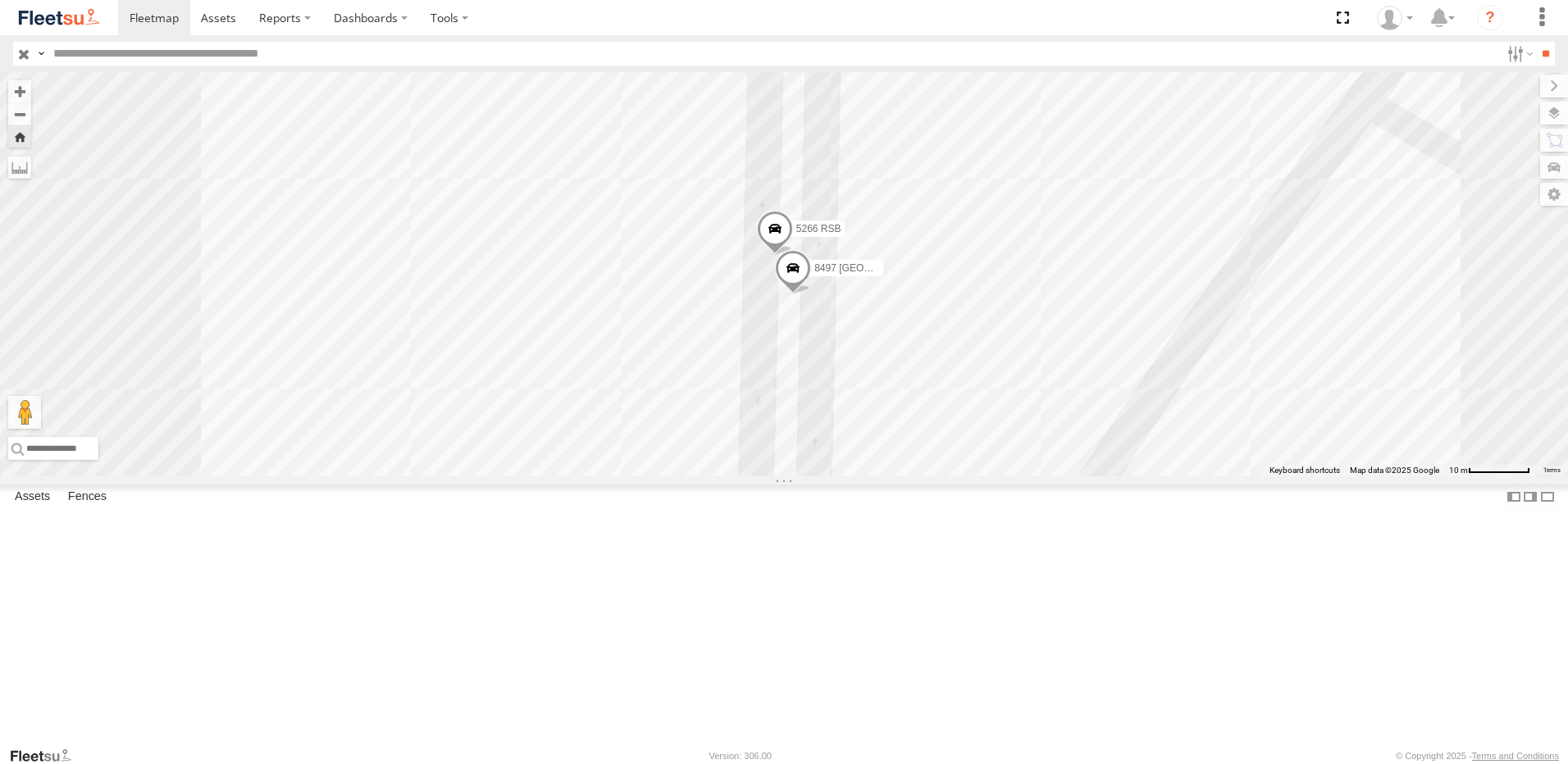
click at [793, 255] on span at bounding box center [774, 232] width 36 height 45
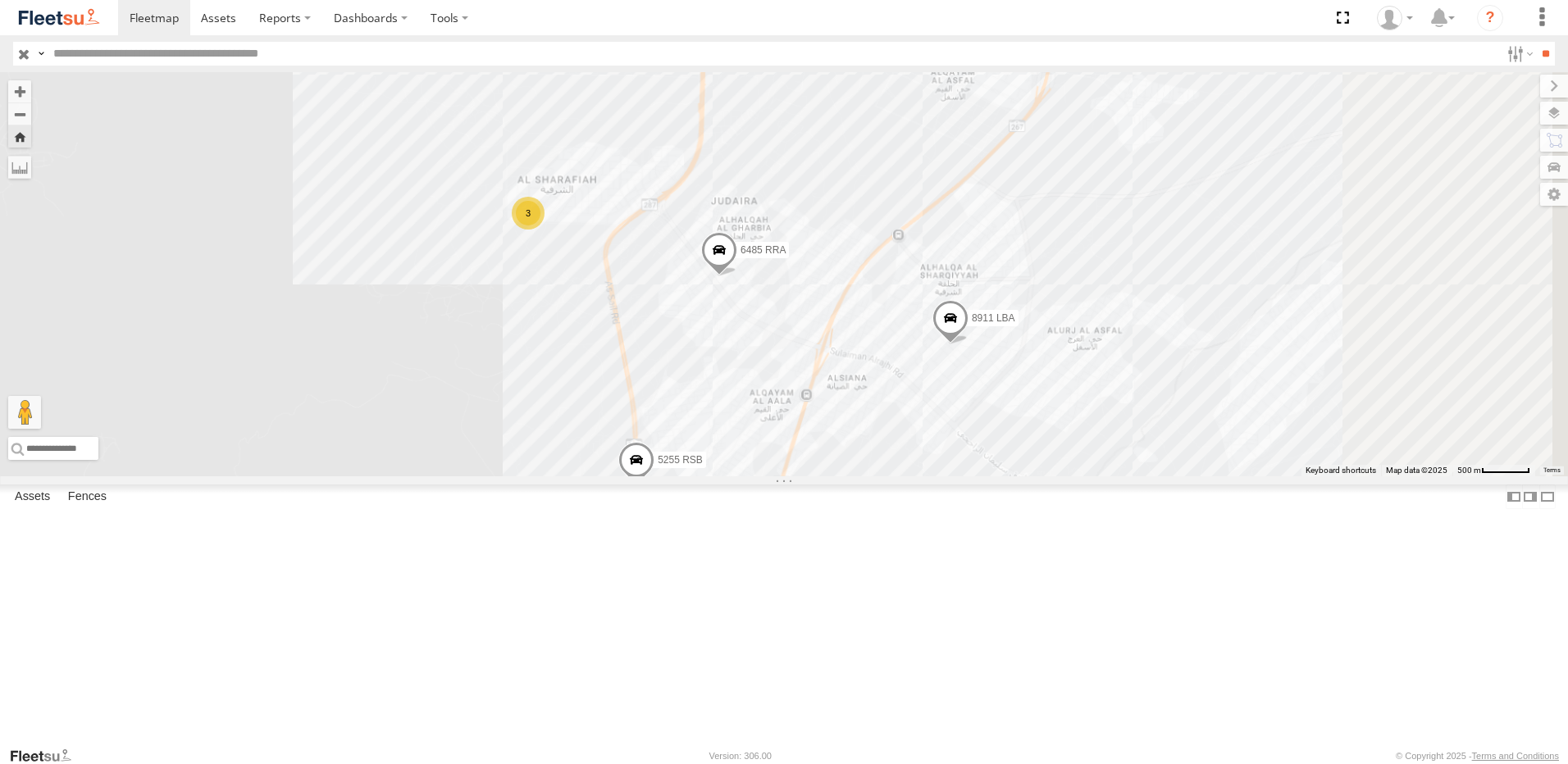
drag, startPoint x: 1112, startPoint y: 547, endPoint x: 918, endPoint y: 331, distance: 290.3
click at [918, 331] on div "6485 RRA 8911 LBA 5255 RSB 1935 HSA 3" at bounding box center [784, 274] width 1568 height 404
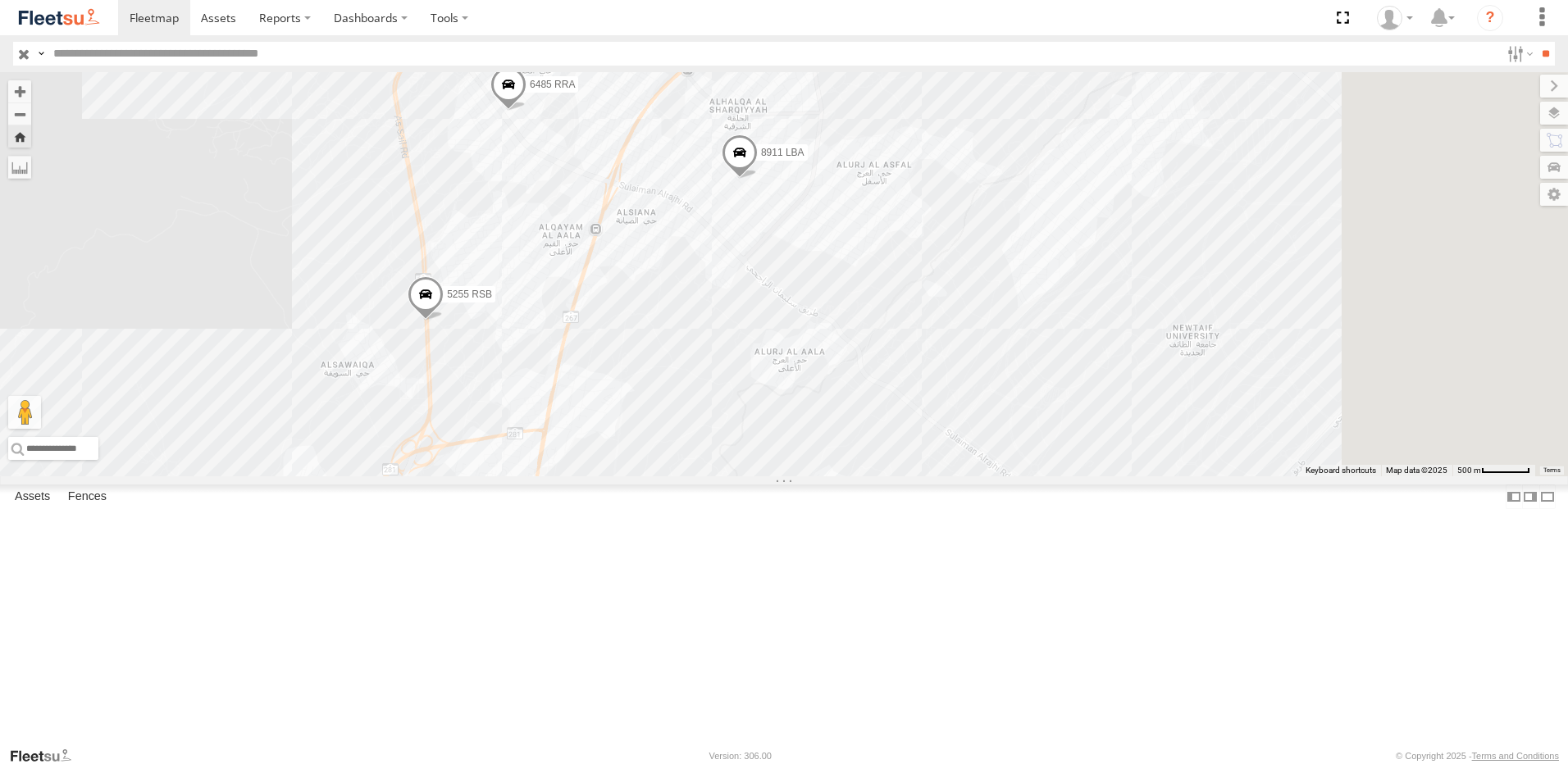
drag, startPoint x: 1156, startPoint y: 556, endPoint x: 912, endPoint y: 364, distance: 310.5
click at [912, 365] on div "6485 RRA 8911 LBA 5255 RSB 1935 HSA 3" at bounding box center [784, 274] width 1568 height 404
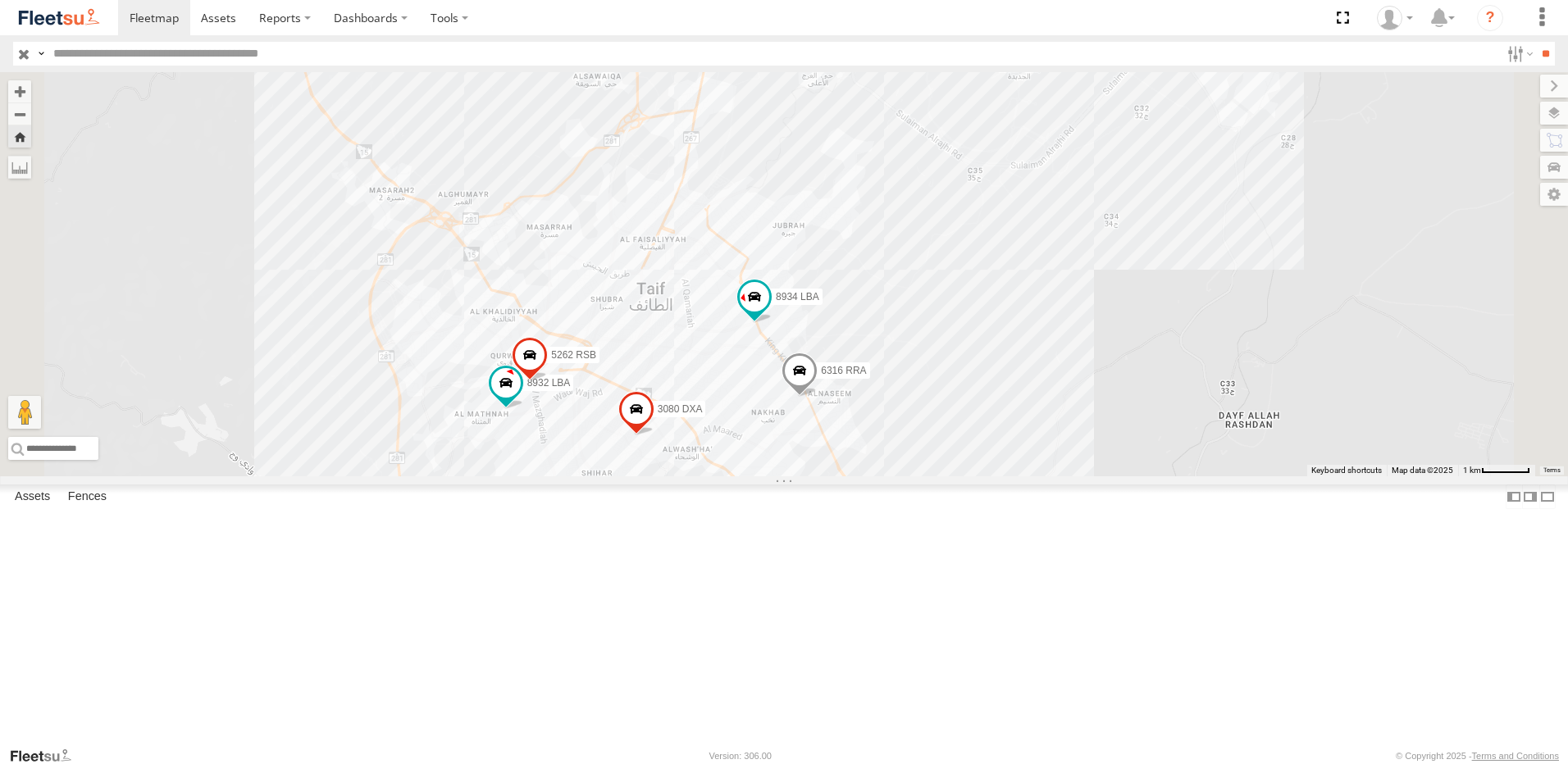
drag, startPoint x: 948, startPoint y: 453, endPoint x: 1001, endPoint y: 450, distance: 53.1
click at [995, 348] on div "6485 RRA 8911 LBA 5255 RSB 8934 LBA 1935 HSA 8932 LBA 5262 RSB 3080 DXA 3 6316 …" at bounding box center [784, 274] width 1568 height 404
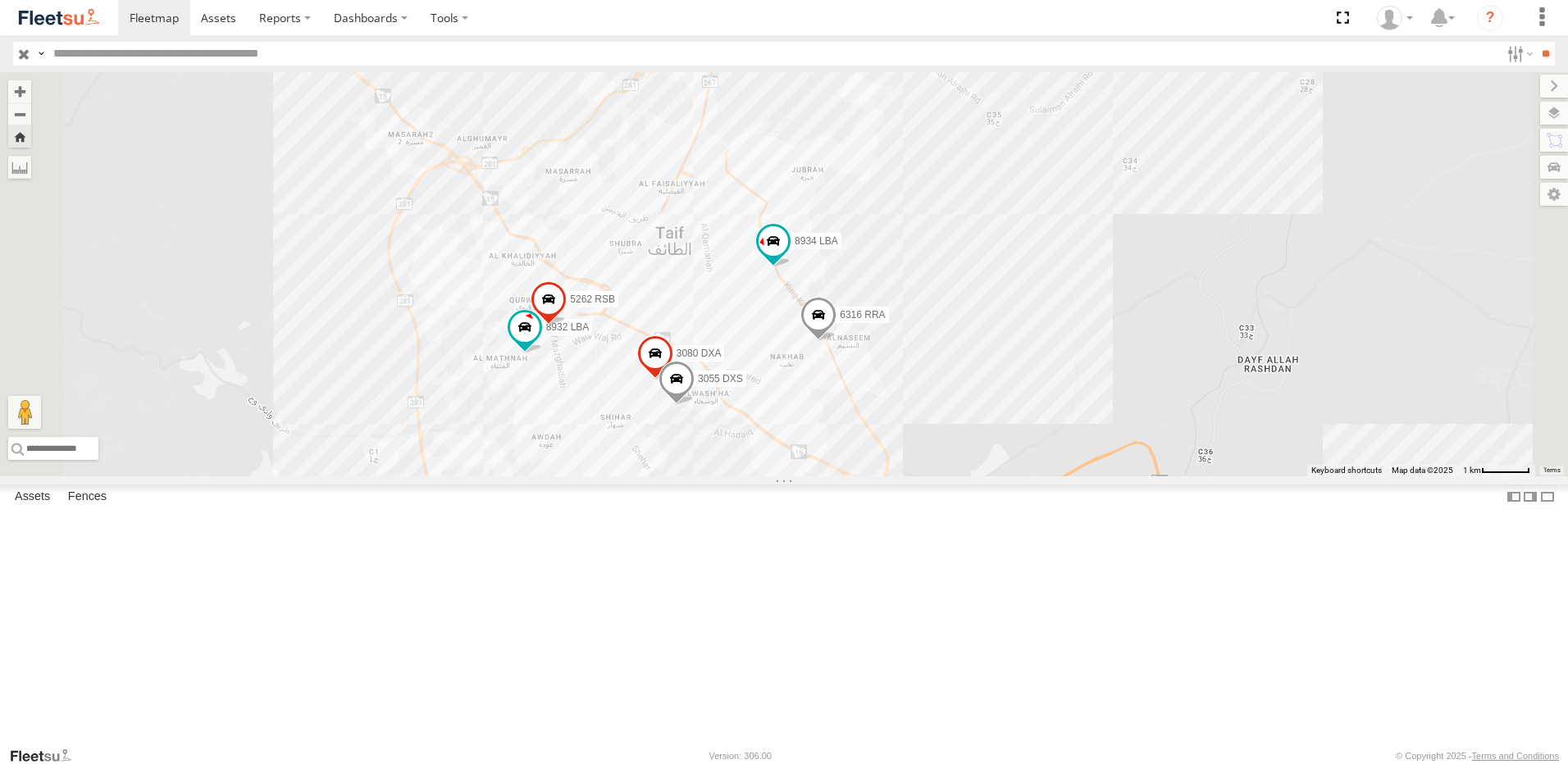
click at [836, 341] on span at bounding box center [818, 319] width 36 height 45
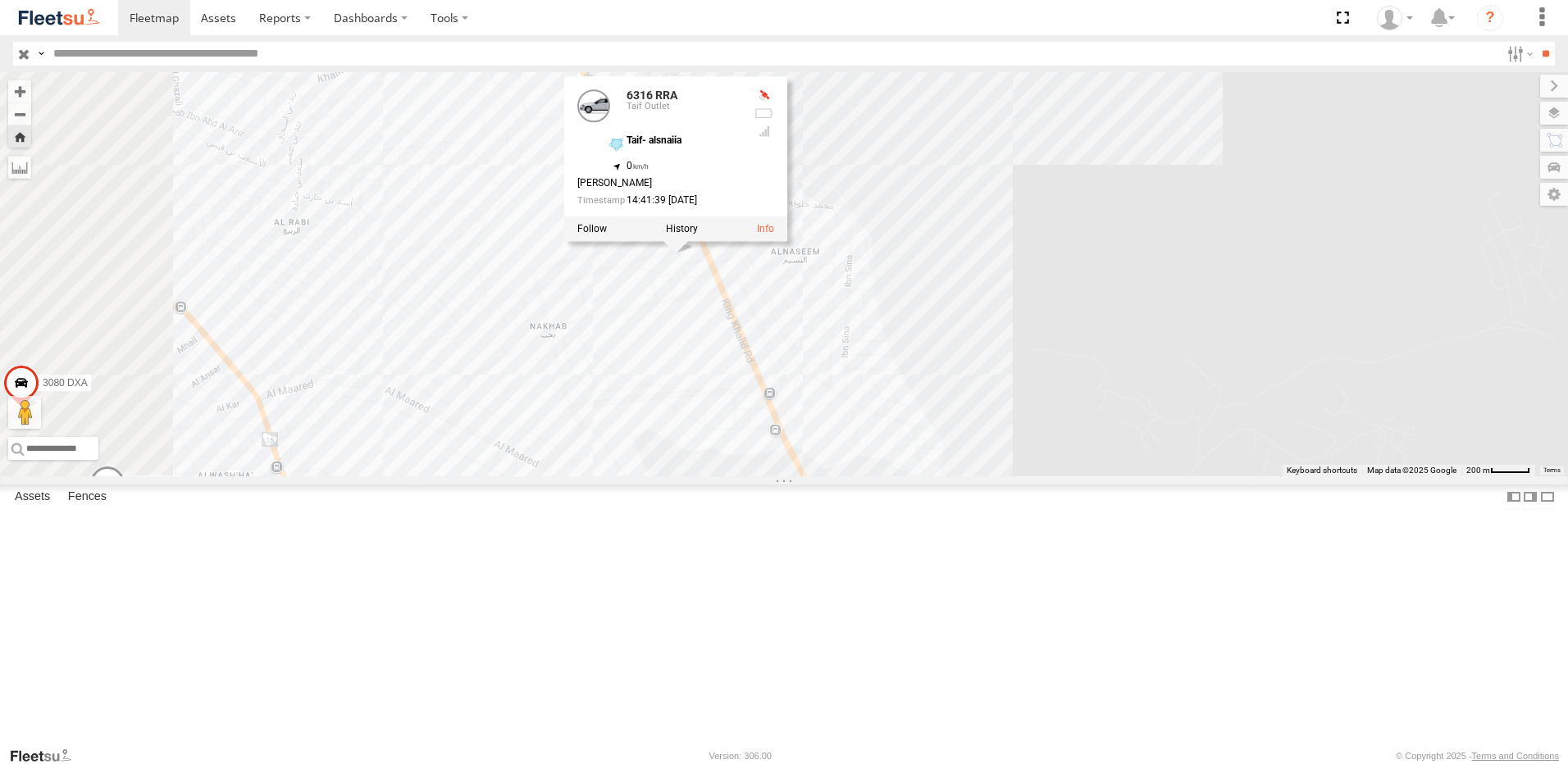
drag, startPoint x: 1012, startPoint y: 476, endPoint x: 1144, endPoint y: 513, distance: 137.1
click at [1144, 477] on div "6485 RRA 8911 LBA 5255 RSB 8934 LBA 1935 HSA 8932 LBA 5262 RSB 3080 DXA 6316 RR…" at bounding box center [784, 274] width 1568 height 404
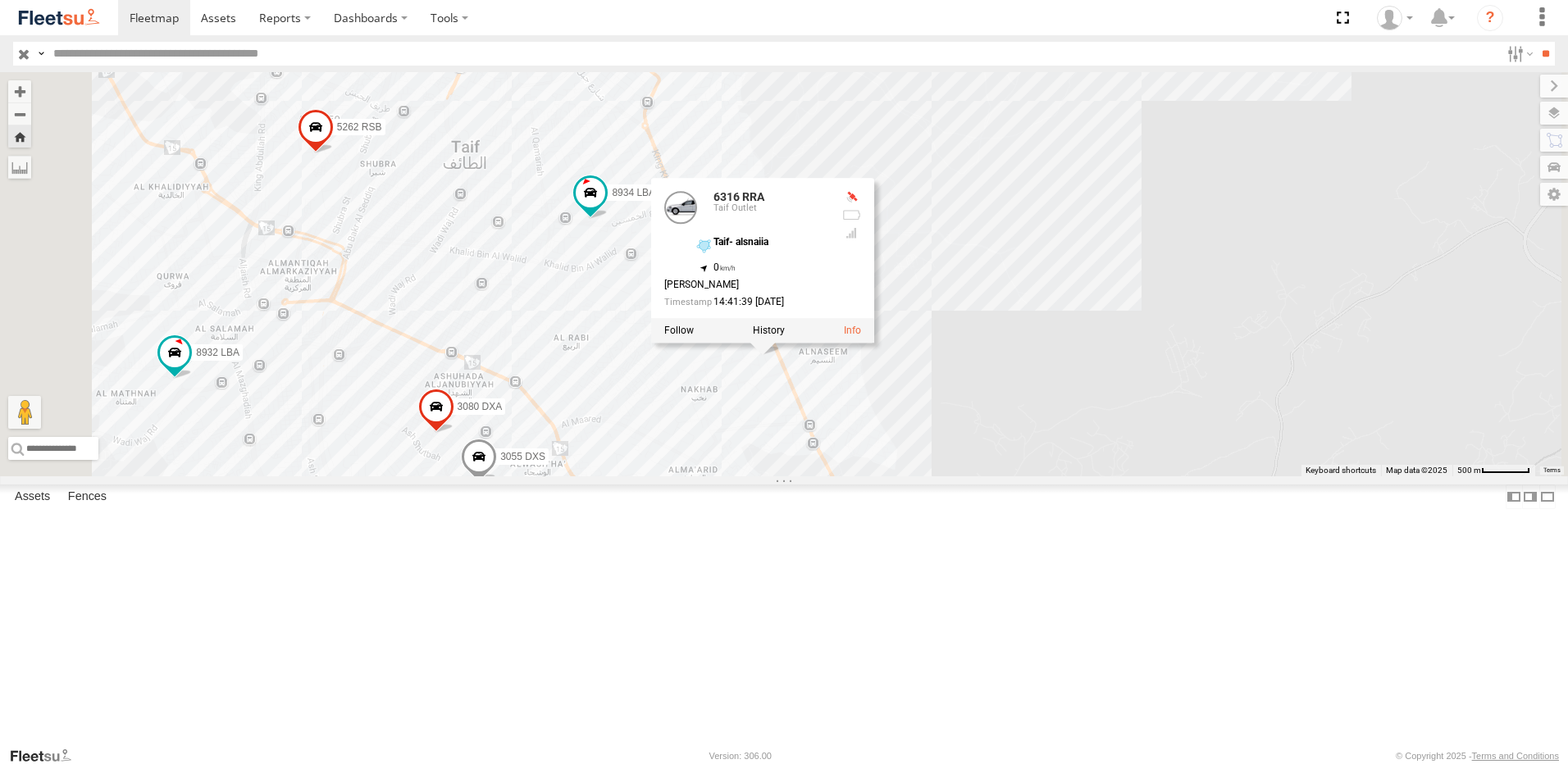
click at [334, 154] on span at bounding box center [315, 131] width 36 height 45
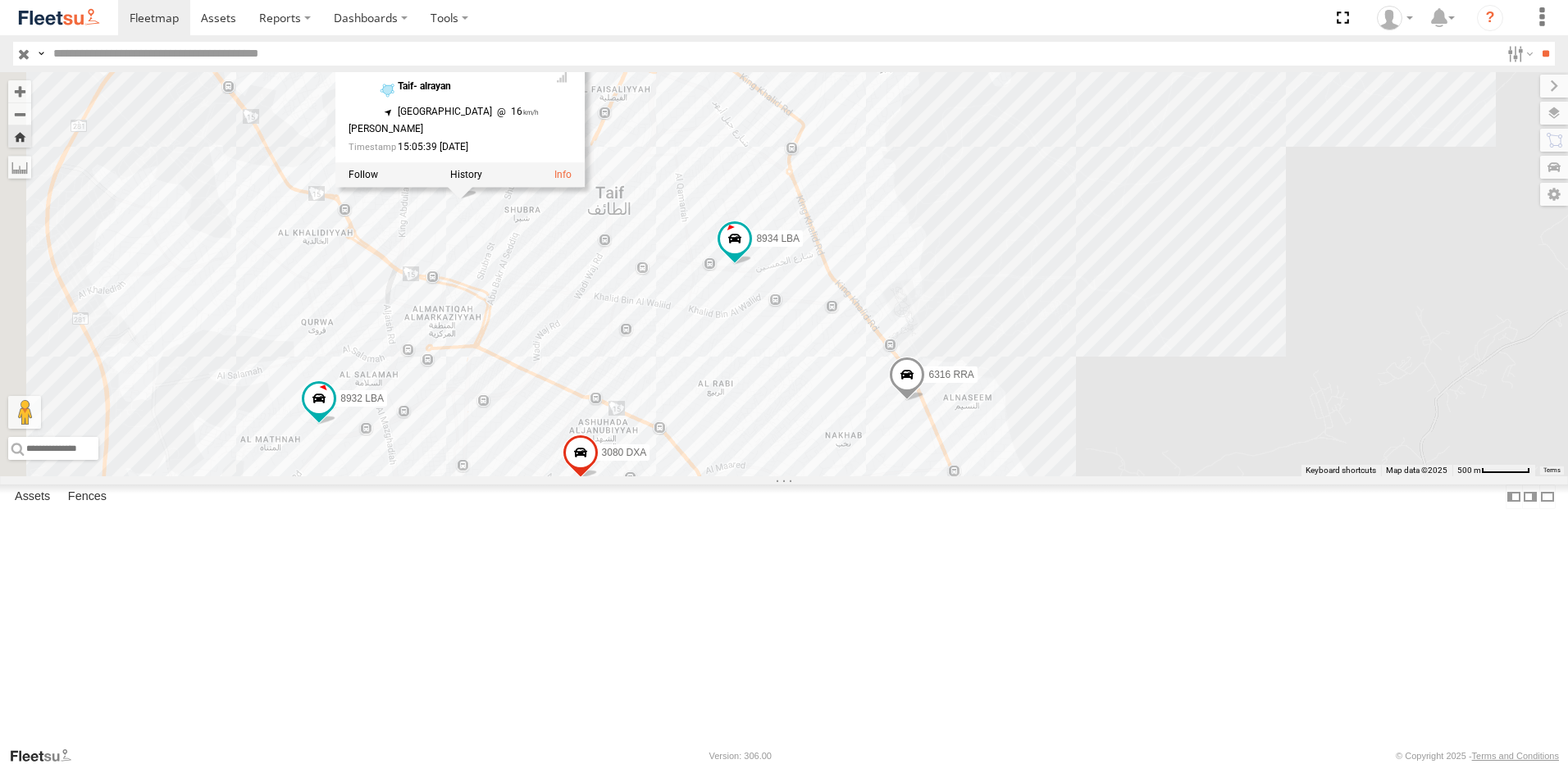
drag, startPoint x: 668, startPoint y: 377, endPoint x: 826, endPoint y: 430, distance: 166.7
click at [826, 430] on div "6485 RRA 8911 LBA 5255 RSB 8934 LBA 1935 HSA 8932 LBA 5262 RSB 3080 DXA 6316 RR…" at bounding box center [784, 274] width 1568 height 404
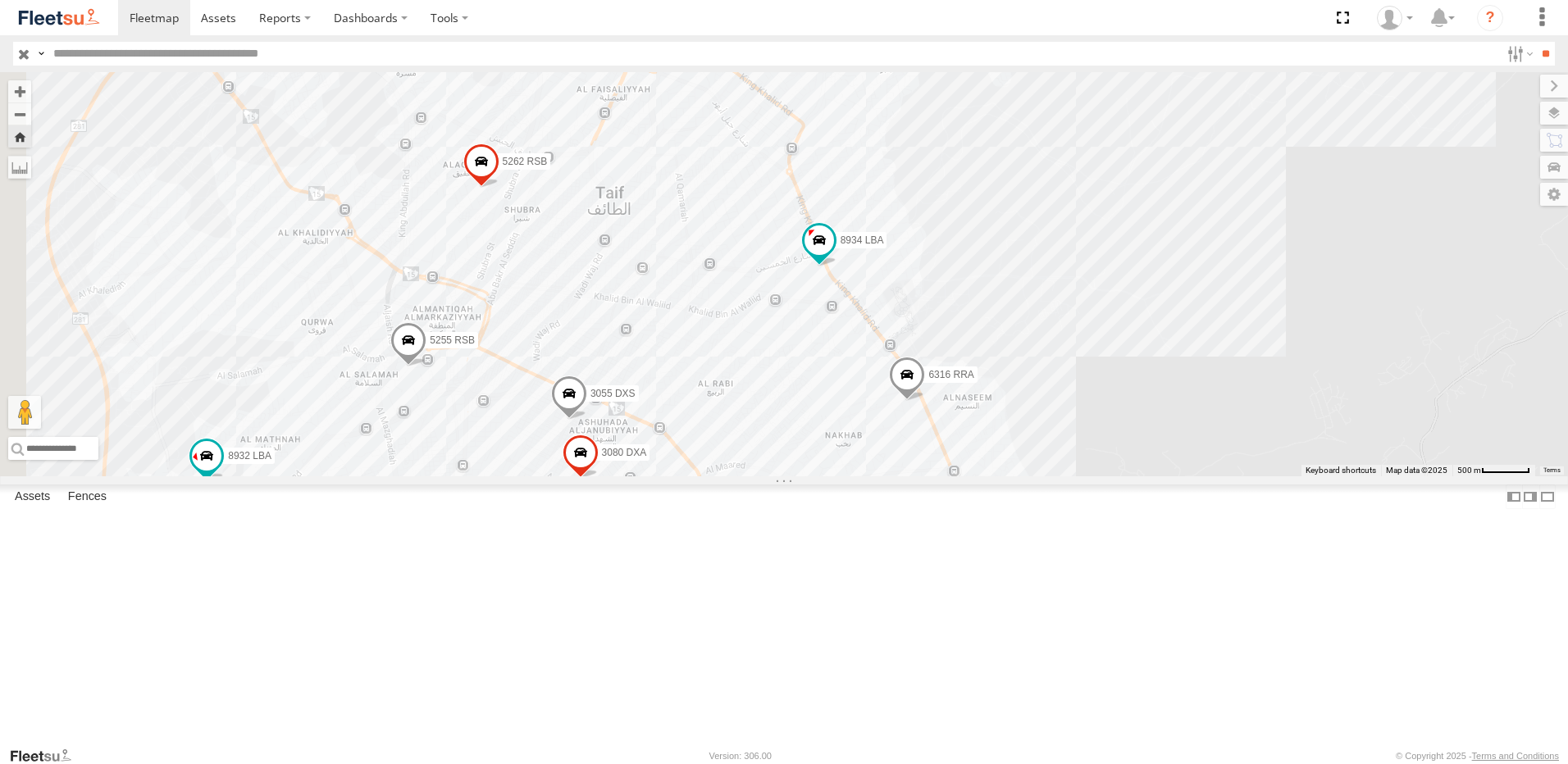
scroll to position [212, 0]
click at [0, 0] on div "5286 RSB" at bounding box center [0, 0] width 0 height 0
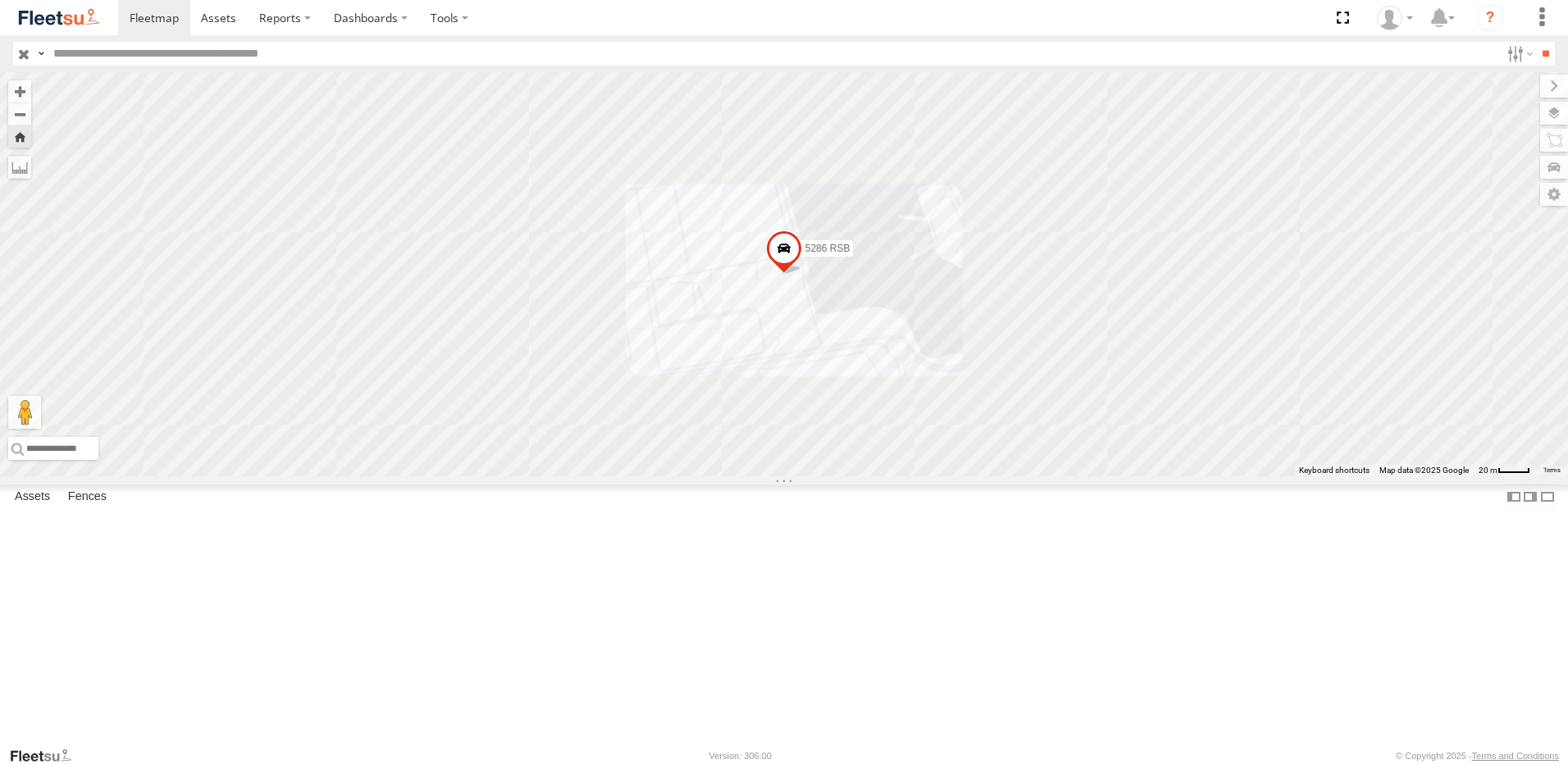
click at [802, 275] on span at bounding box center [783, 252] width 36 height 45
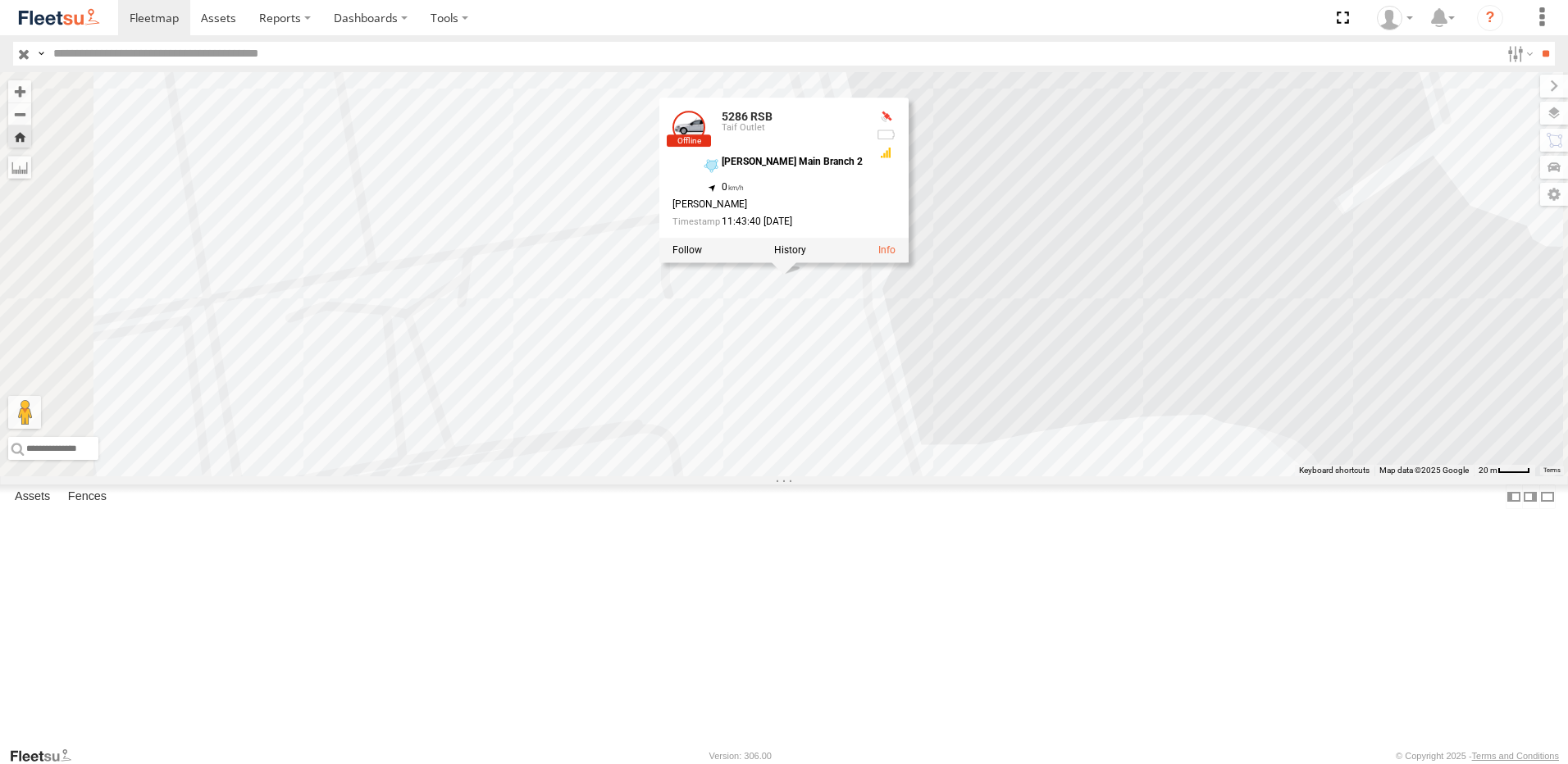
click at [0, 0] on div "5261 RSB" at bounding box center [0, 0] width 0 height 0
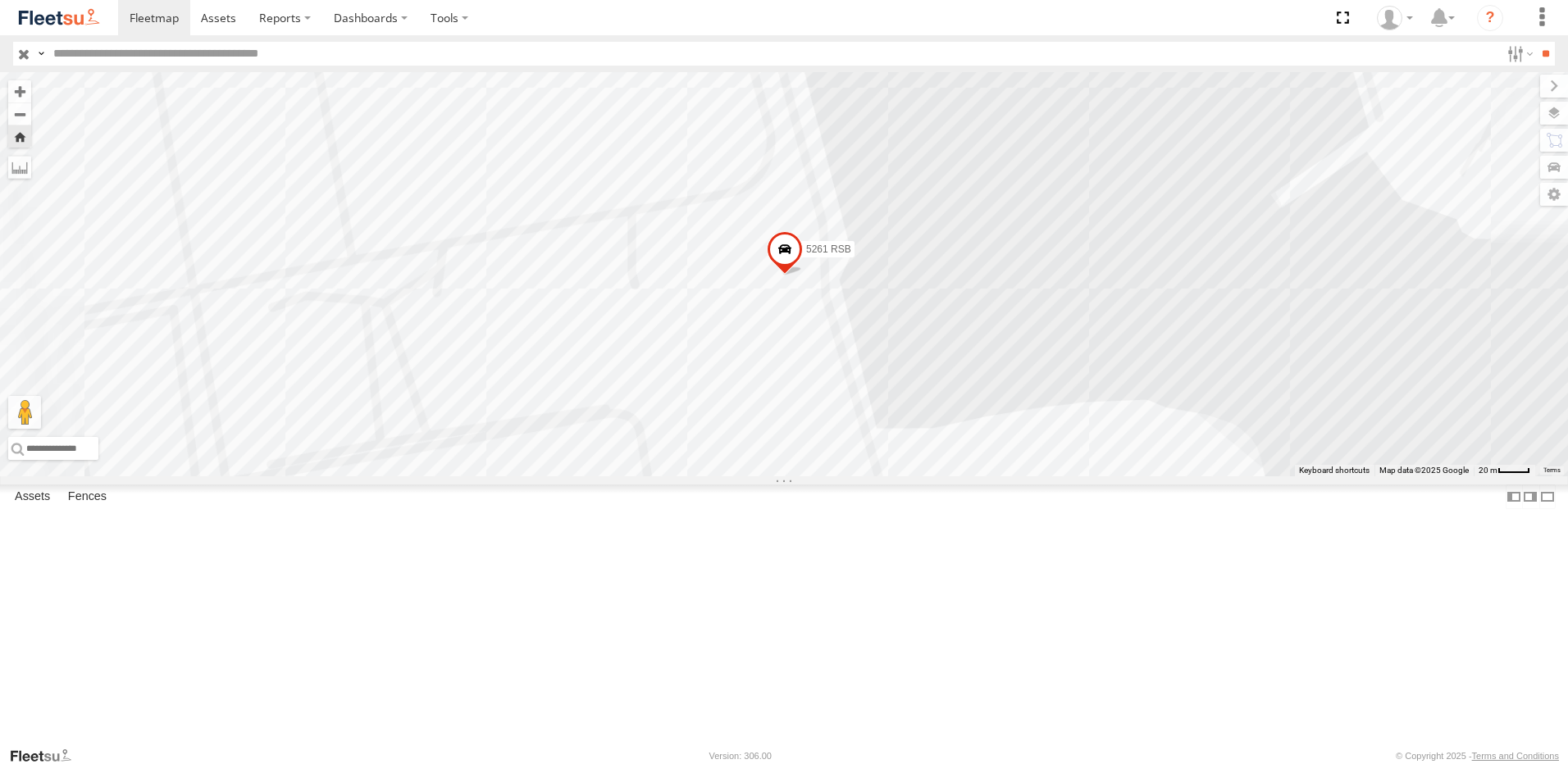
click at [803, 275] on span at bounding box center [784, 252] width 36 height 45
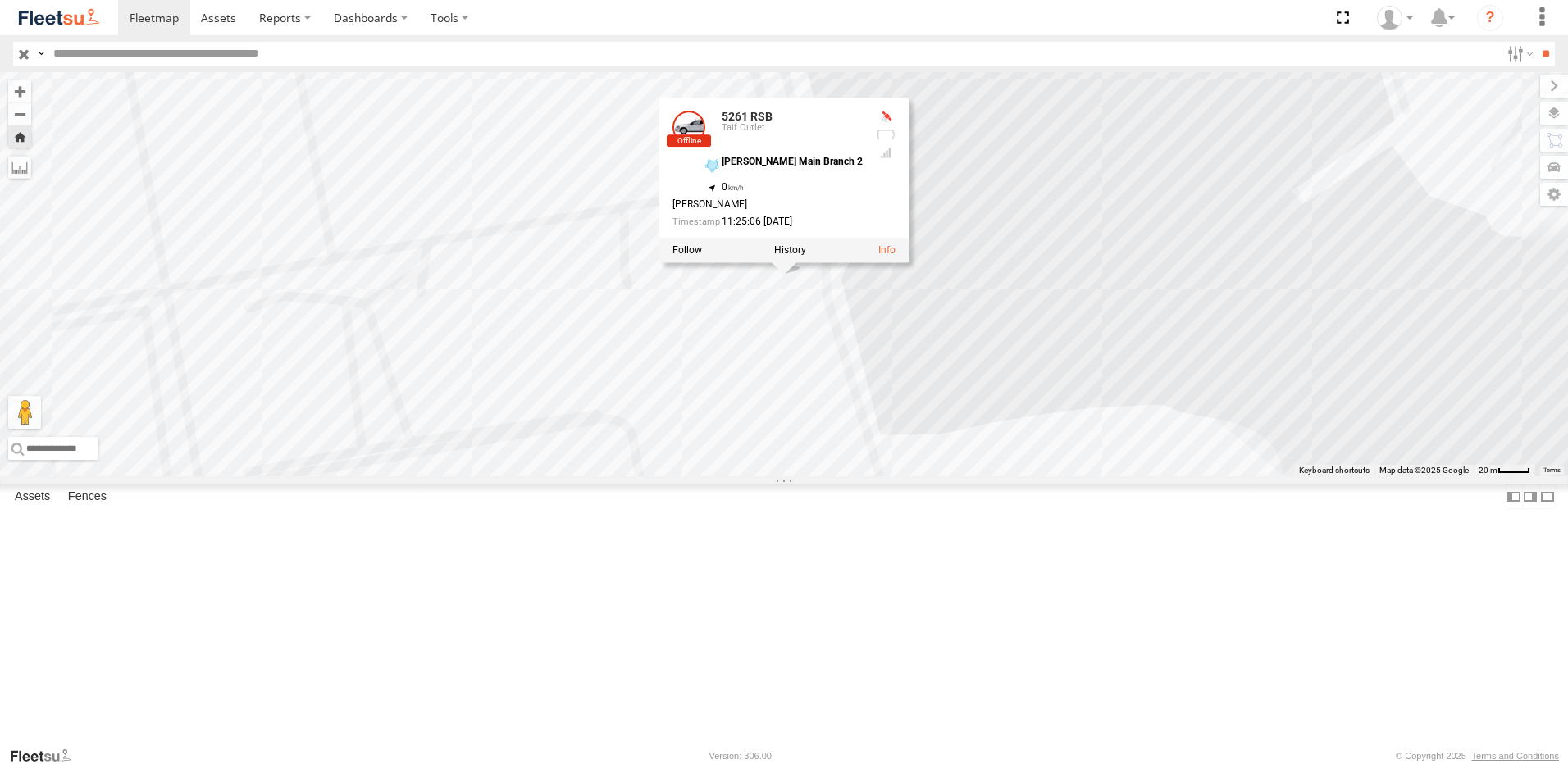
click at [0, 0] on div "3080 DXA" at bounding box center [0, 0] width 0 height 0
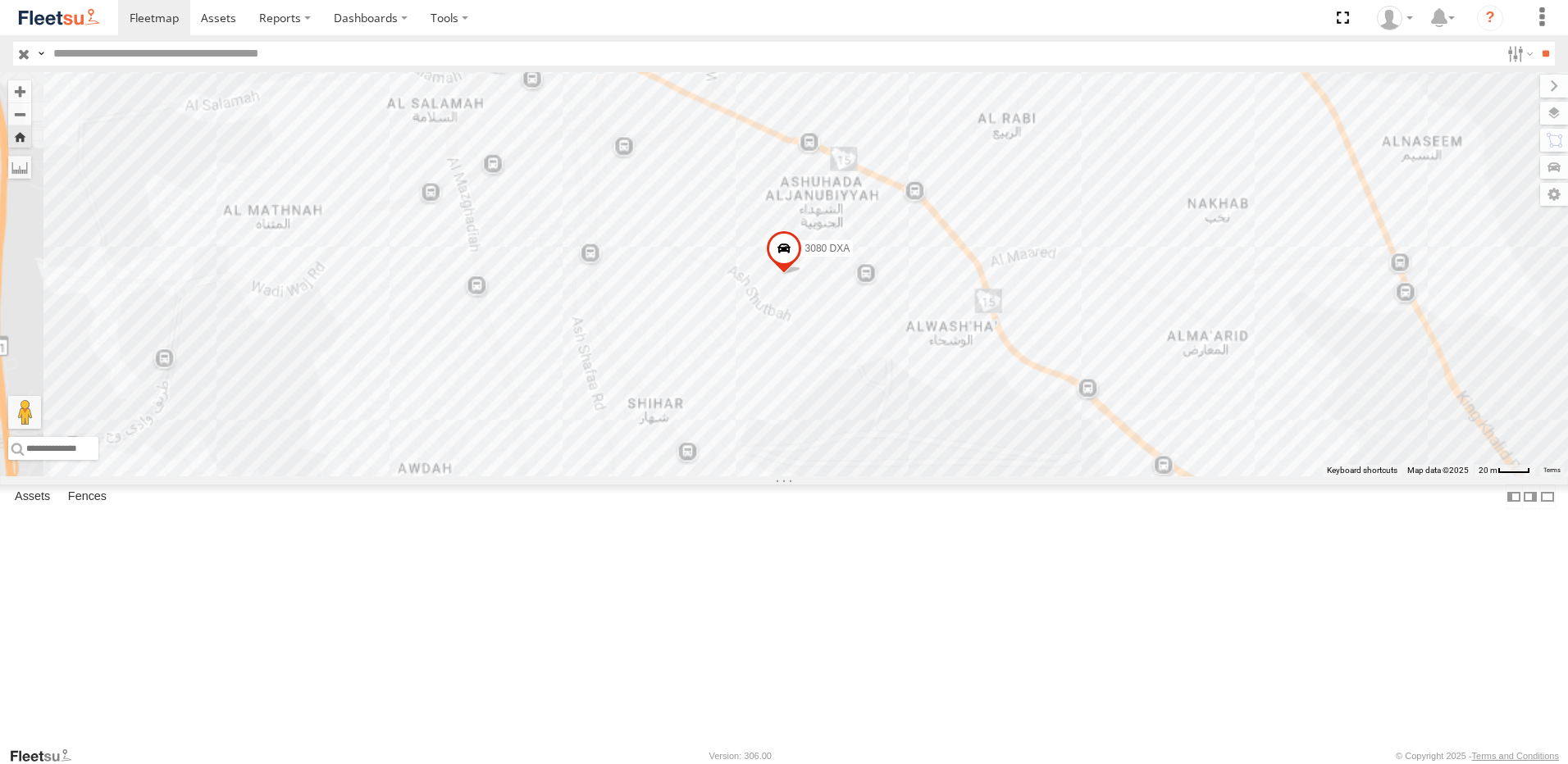
click at [961, 385] on div "3080 DXA" at bounding box center [784, 274] width 1568 height 404
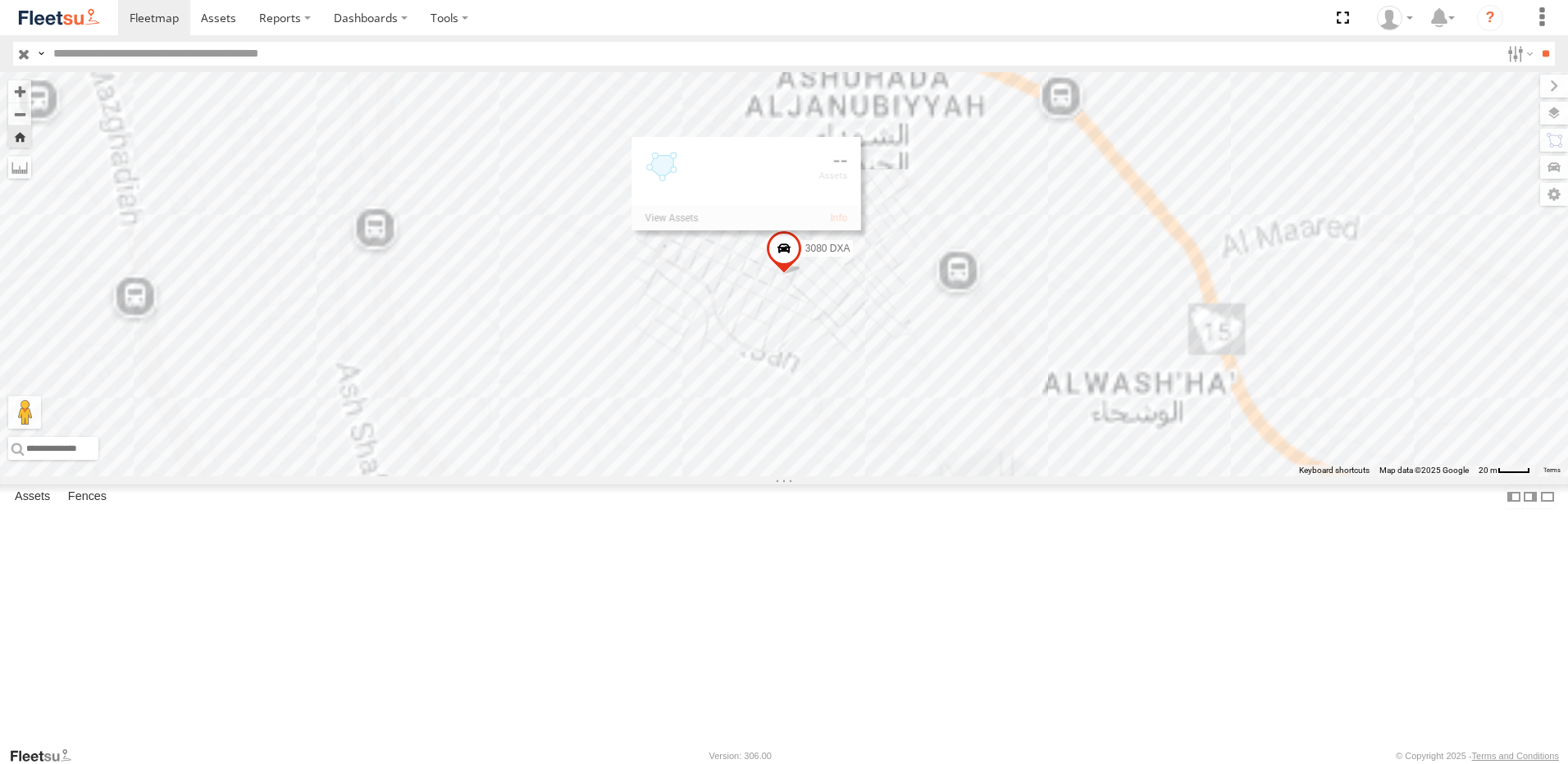
click at [802, 275] on span at bounding box center [783, 252] width 36 height 45
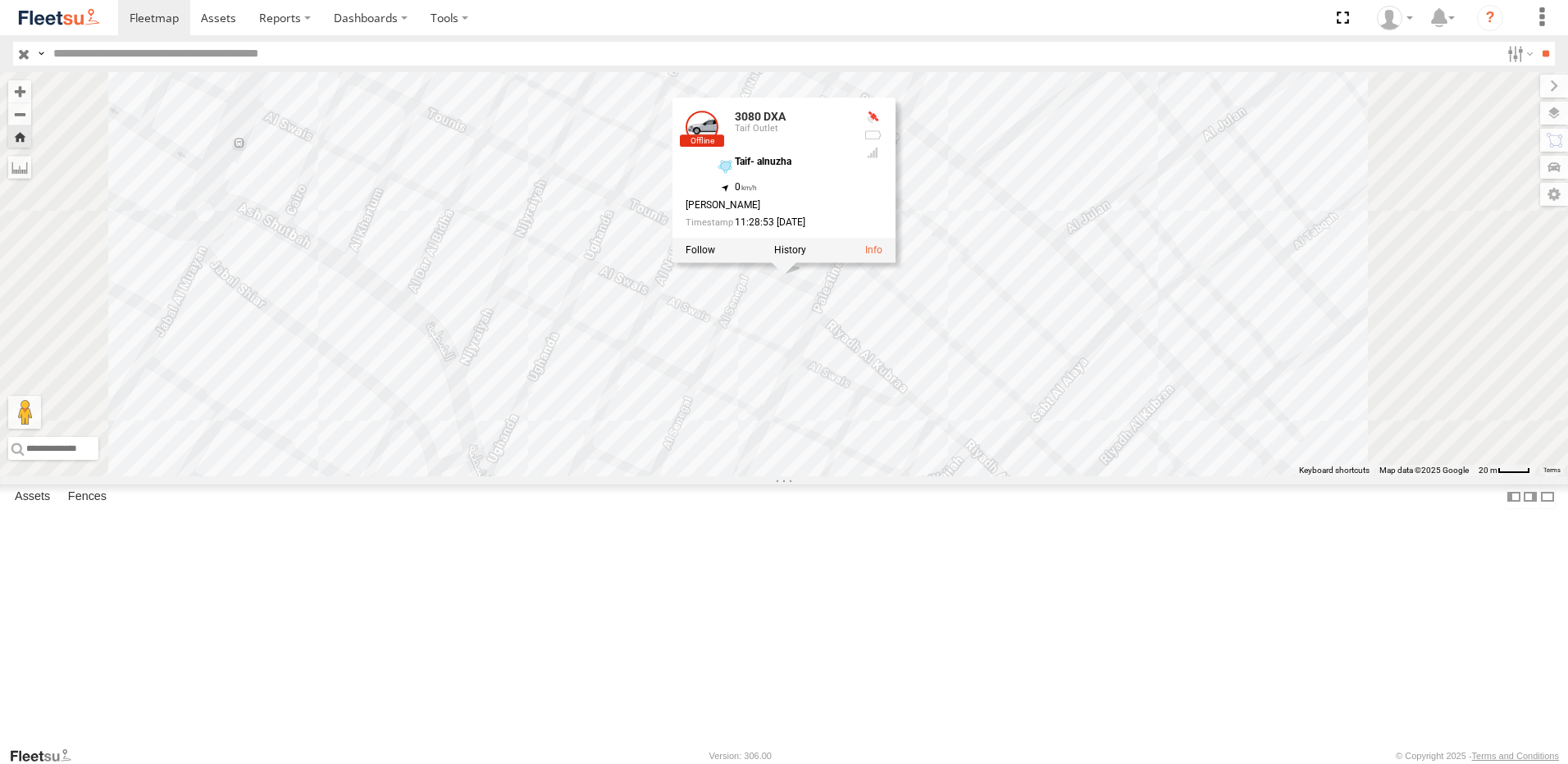
scroll to position [0, 0]
